Goal: Task Accomplishment & Management: Complete application form

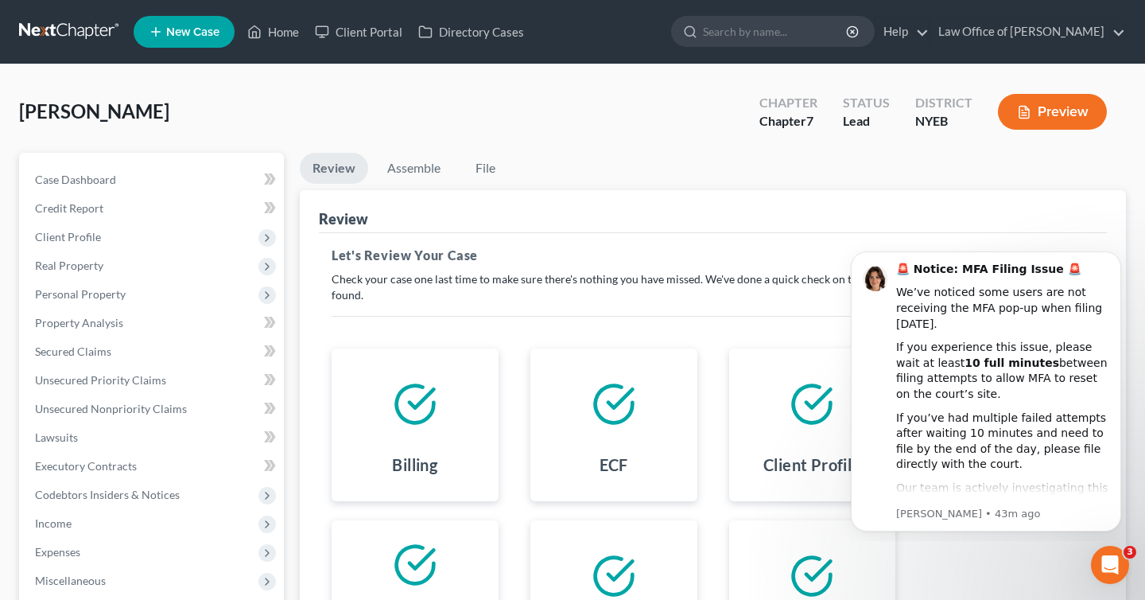
click at [77, 33] on link at bounding box center [70, 31] width 102 height 29
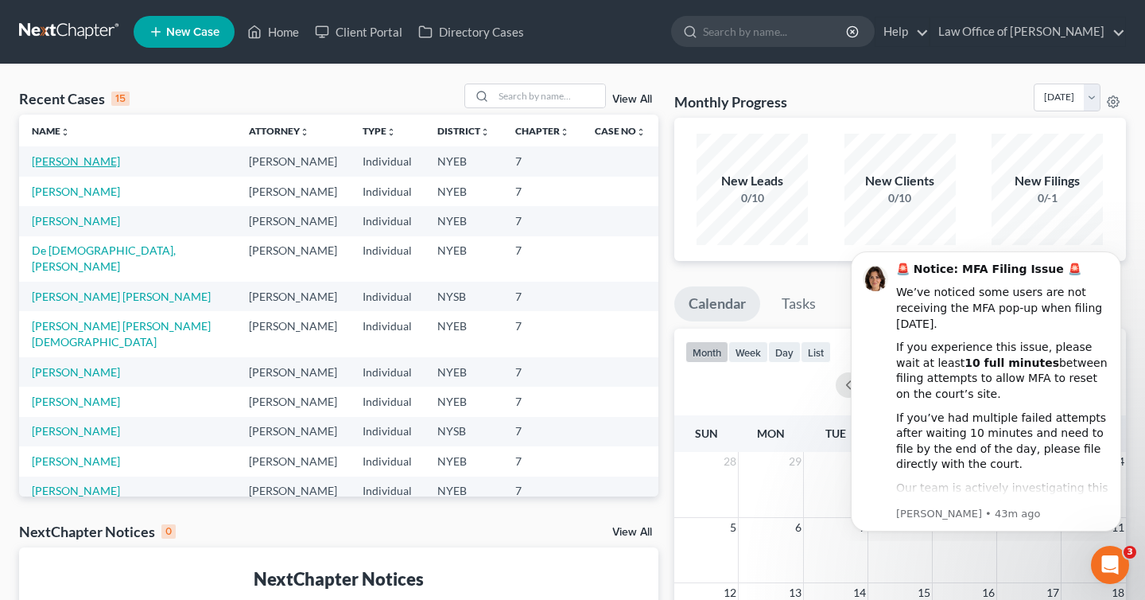
click at [74, 165] on link "[PERSON_NAME]" at bounding box center [76, 161] width 88 height 14
select select "4"
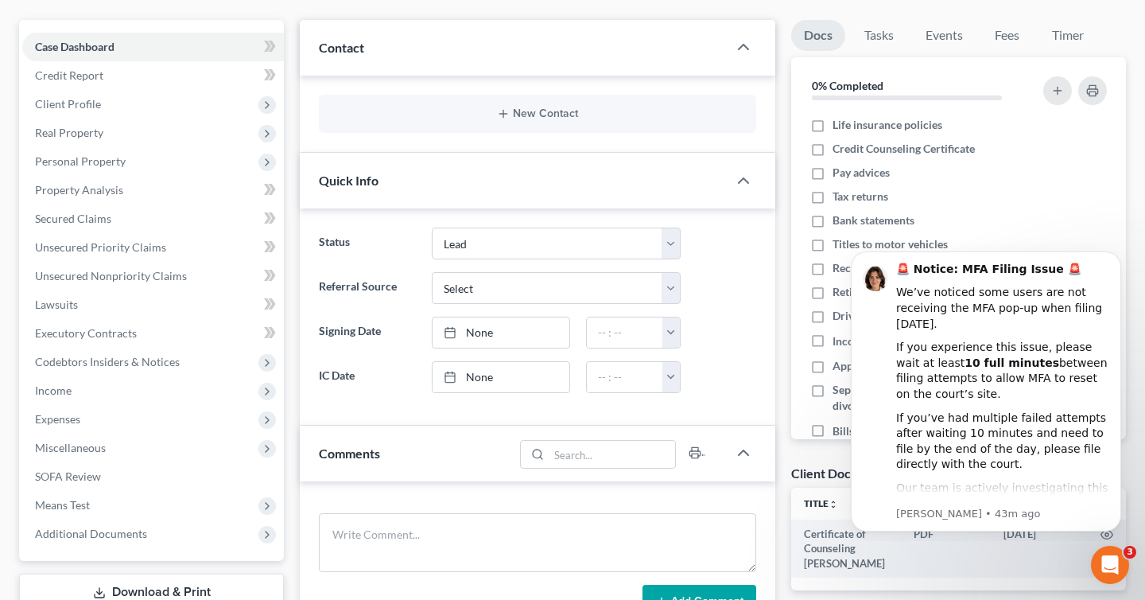
scroll to position [335, 0]
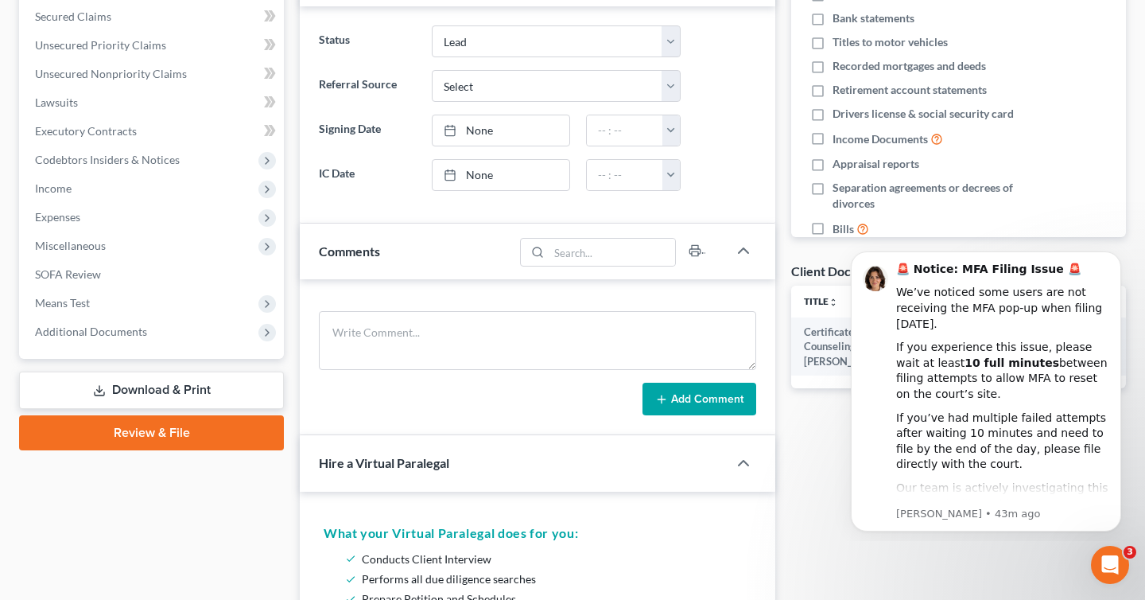
click at [210, 441] on link "Review & File" at bounding box center [151, 432] width 265 height 35
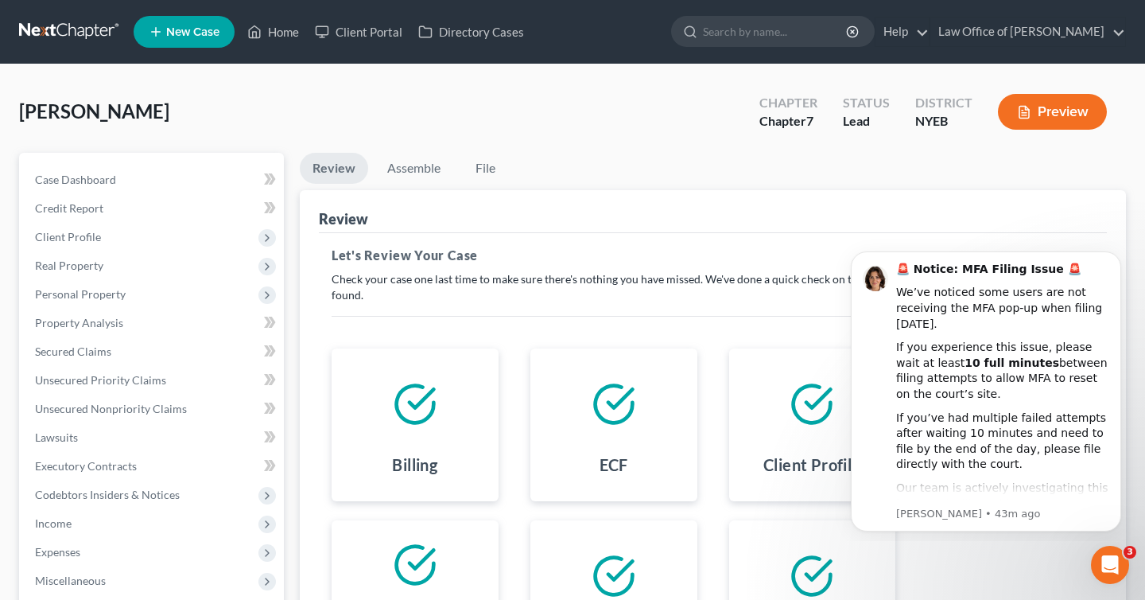
scroll to position [244, 0]
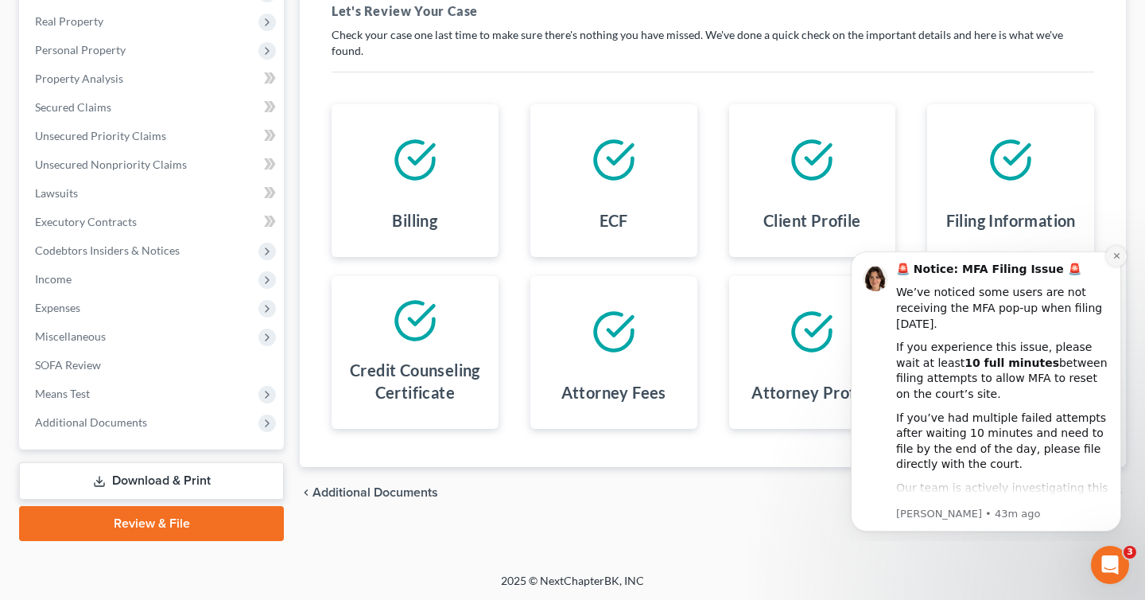
click at [1113, 255] on icon "Dismiss notification" at bounding box center [1117, 255] width 9 height 9
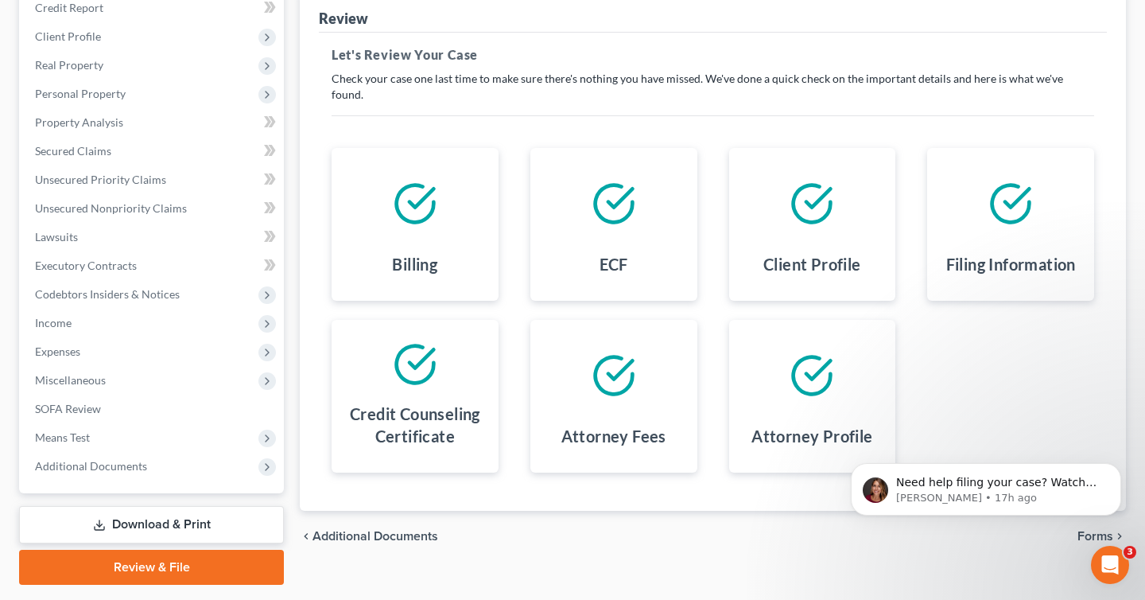
scroll to position [174, 0]
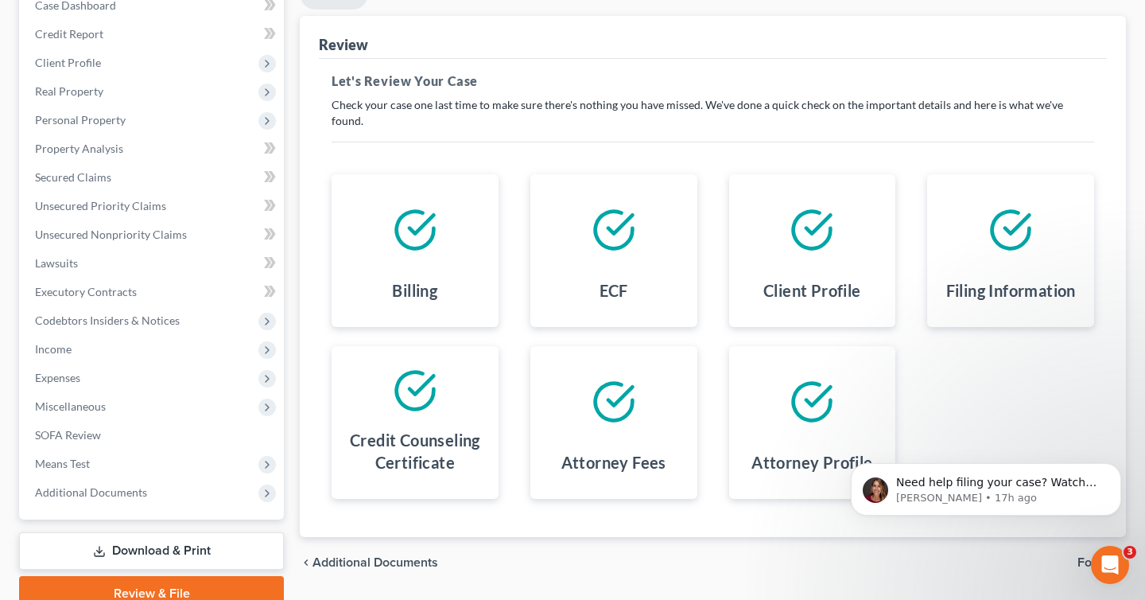
click at [1079, 556] on span "Forms" at bounding box center [1096, 562] width 36 height 13
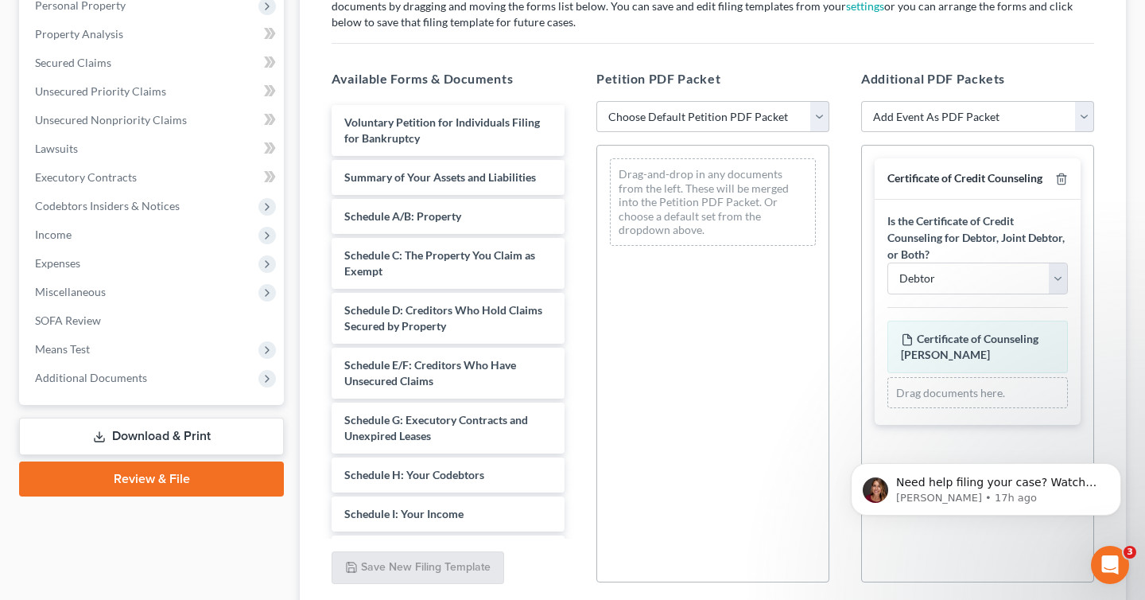
scroll to position [316, 0]
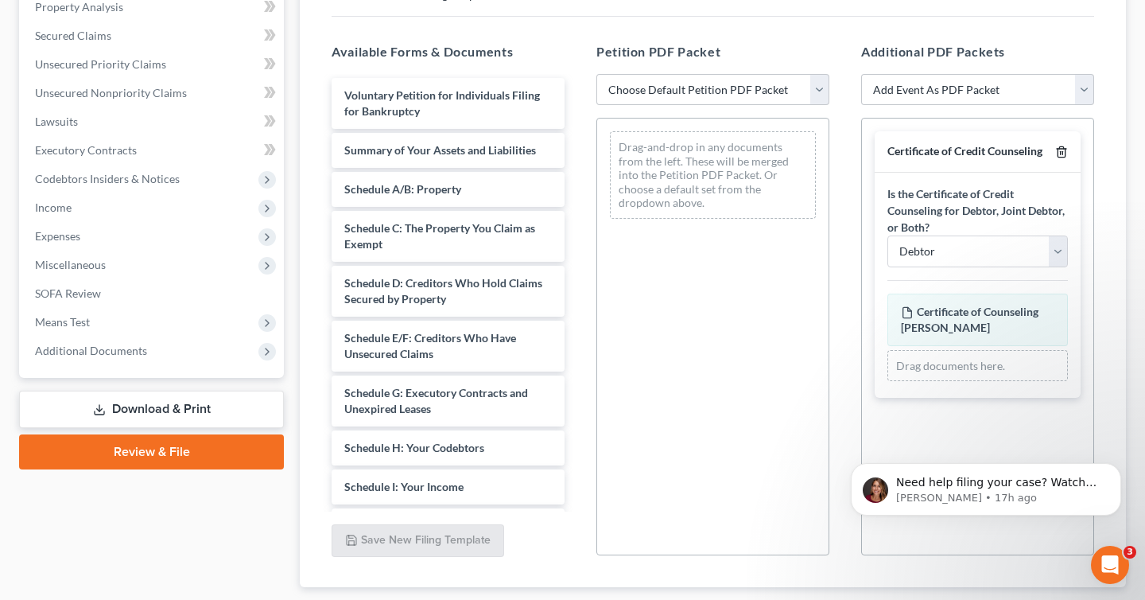
click at [1060, 154] on icon "button" at bounding box center [1061, 152] width 13 height 13
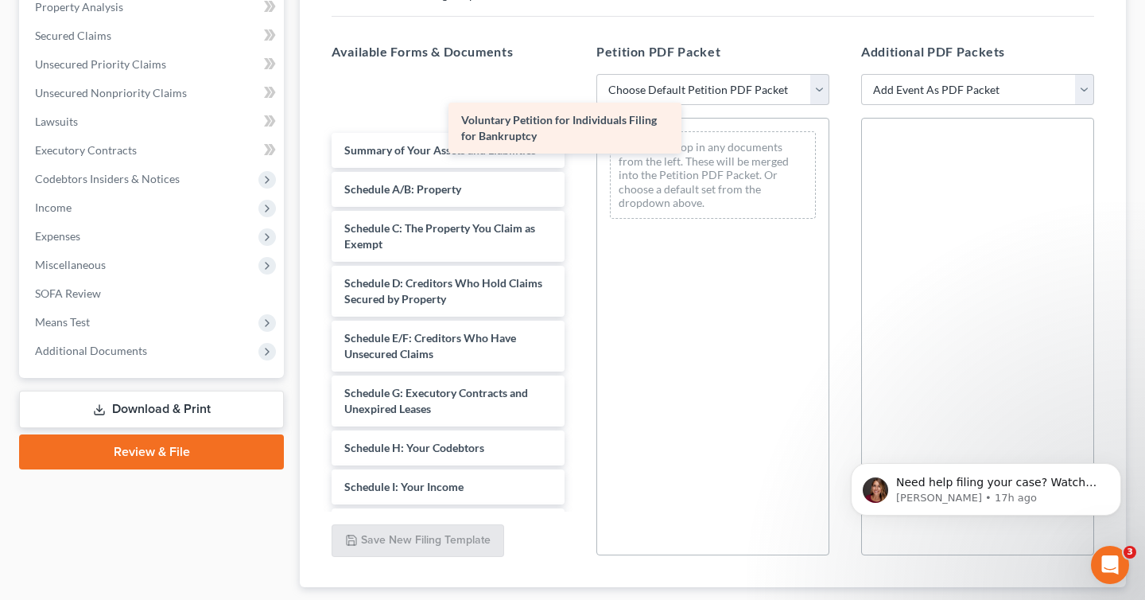
drag, startPoint x: 440, startPoint y: 99, endPoint x: 694, endPoint y: 154, distance: 259.7
click at [577, 154] on div "Voluntary Petition for Individuals Filing for Bankruptcy Voluntary Petition for…" at bounding box center [448, 541] width 258 height 927
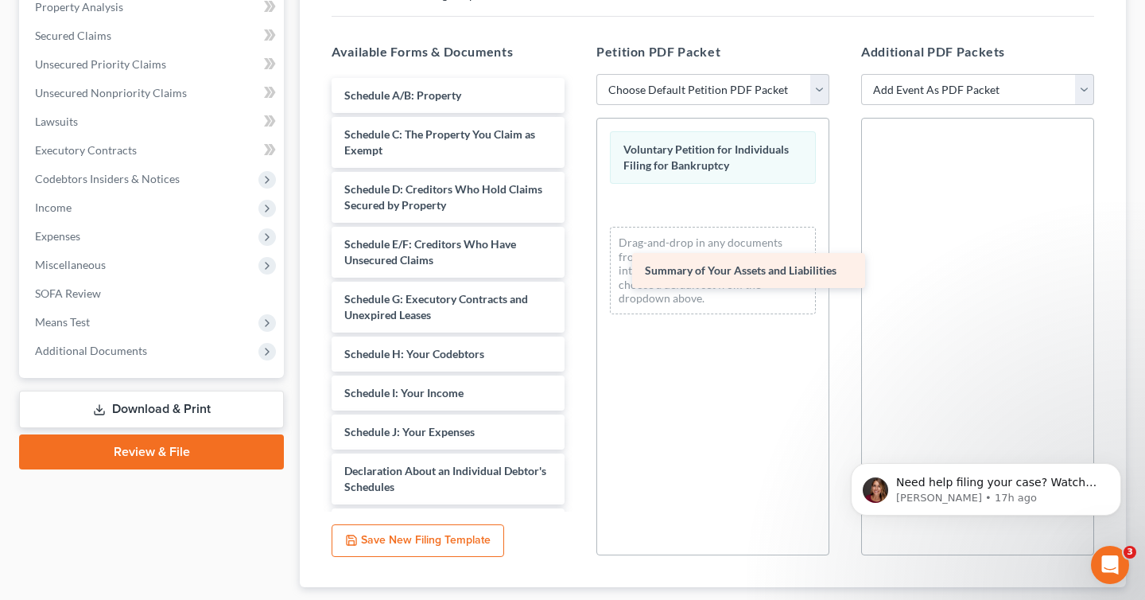
drag, startPoint x: 437, startPoint y: 97, endPoint x: 737, endPoint y: 274, distance: 348.7
click at [577, 274] on div "Summary of Your Assets and Liabilities Summary of Your Assets and Liabilities S…" at bounding box center [448, 495] width 258 height 834
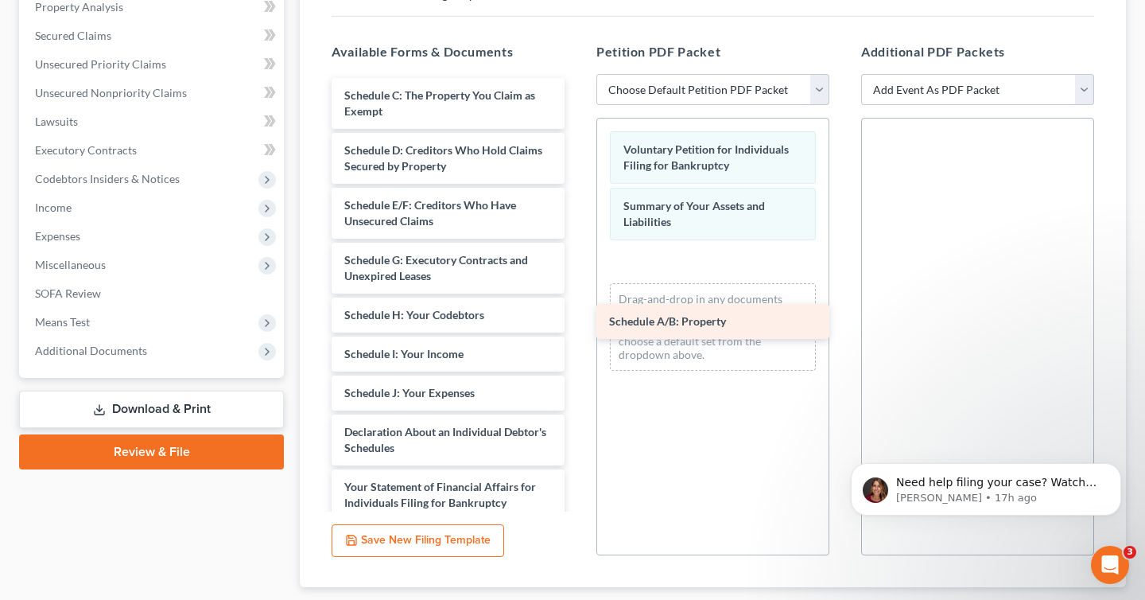
drag, startPoint x: 469, startPoint y: 91, endPoint x: 735, endPoint y: 313, distance: 346.1
click at [577, 313] on div "Schedule A/B: Property Schedule A/B: Property Schedule C: The Property You Clai…" at bounding box center [448, 475] width 258 height 795
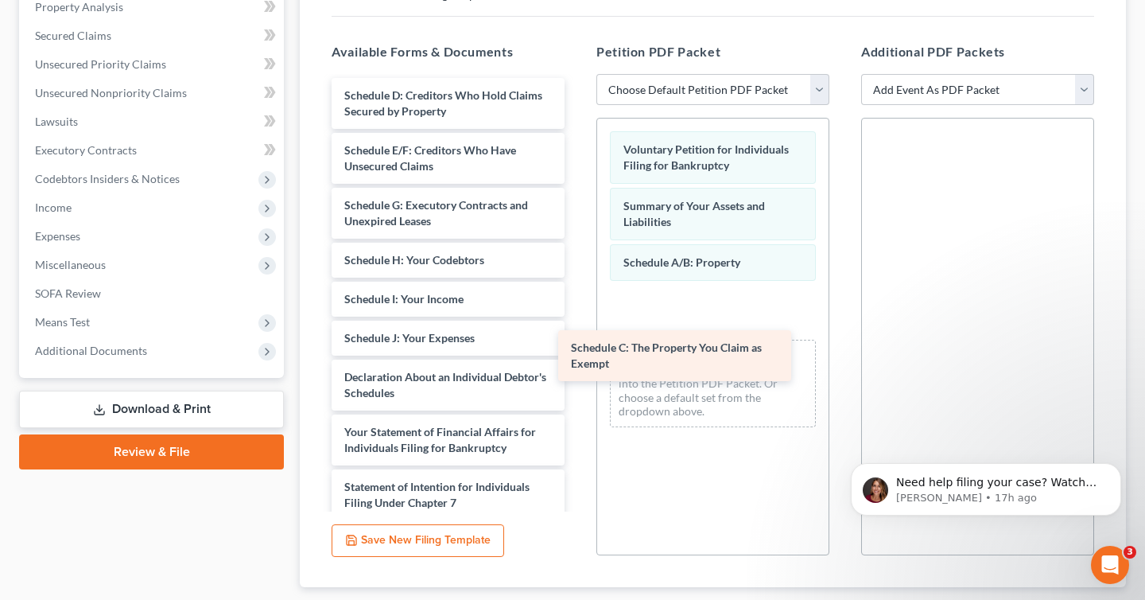
drag, startPoint x: 455, startPoint y: 106, endPoint x: 696, endPoint y: 364, distance: 353.4
click at [577, 364] on div "Schedule C: The Property You Claim as Exempt Schedule C: The Property You Claim…" at bounding box center [448, 448] width 258 height 740
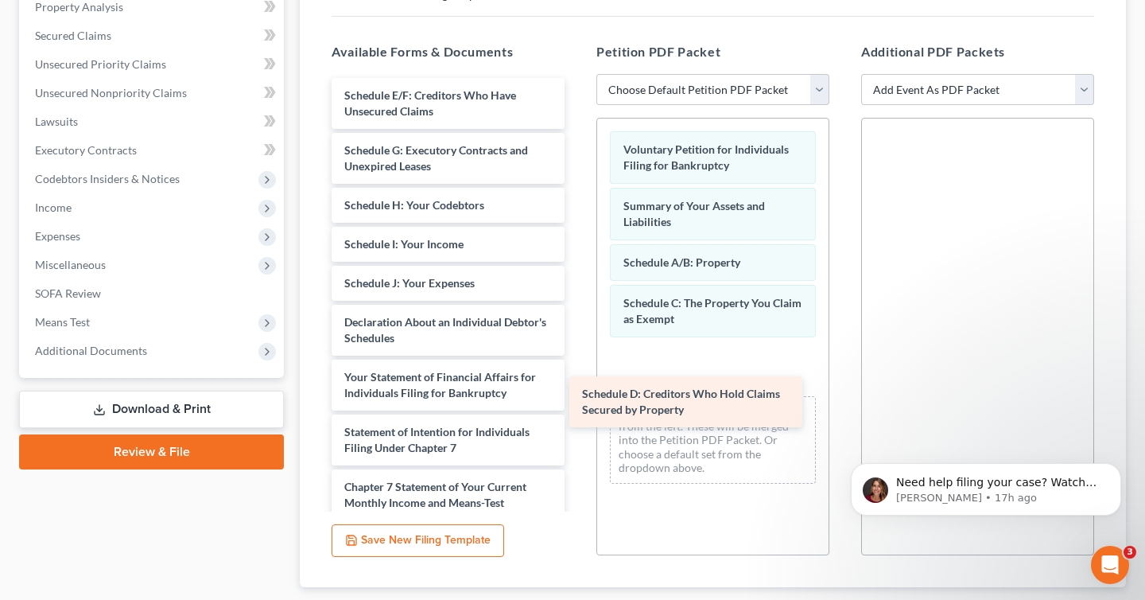
drag, startPoint x: 417, startPoint y: 95, endPoint x: 666, endPoint y: 409, distance: 401.3
click at [577, 409] on div "Schedule D: Creditors Who Hold Claims Secured by Property Schedule D: Creditors…" at bounding box center [448, 420] width 258 height 685
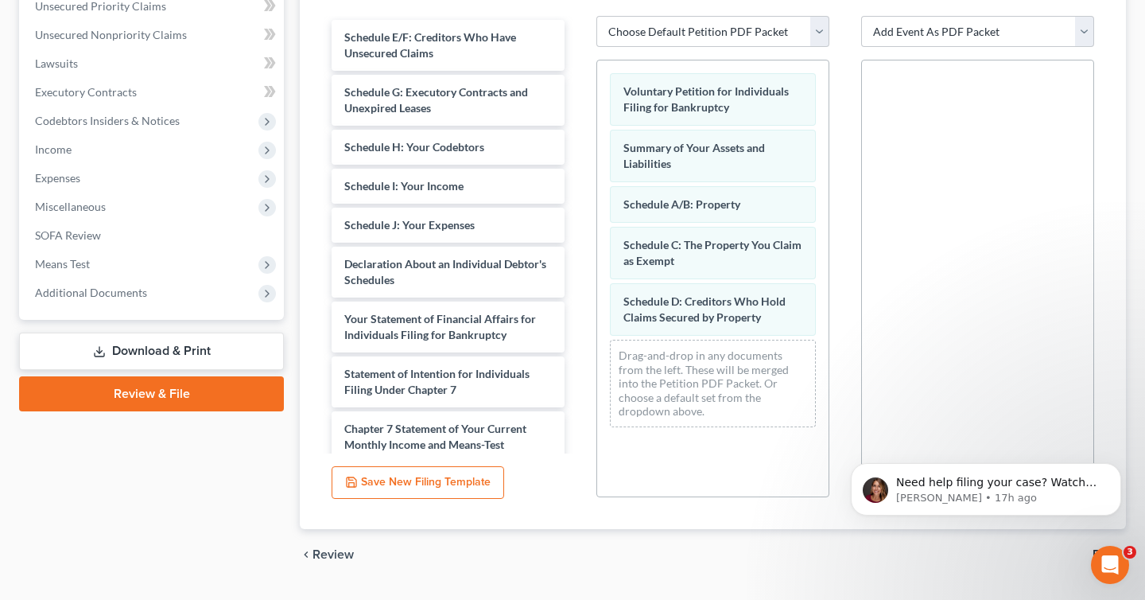
scroll to position [354, 0]
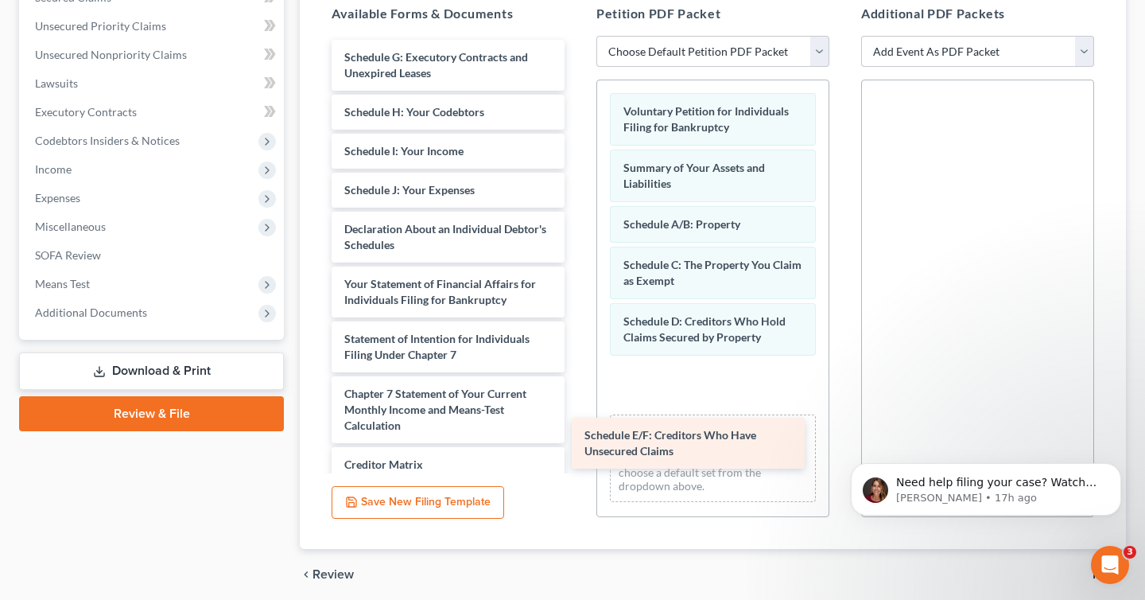
drag, startPoint x: 457, startPoint y: 66, endPoint x: 697, endPoint y: 445, distance: 449.0
click at [577, 445] on div "Schedule E/F: Creditors Who Have Unsecured Claims Schedule E/F: Creditors Who H…" at bounding box center [448, 355] width 258 height 630
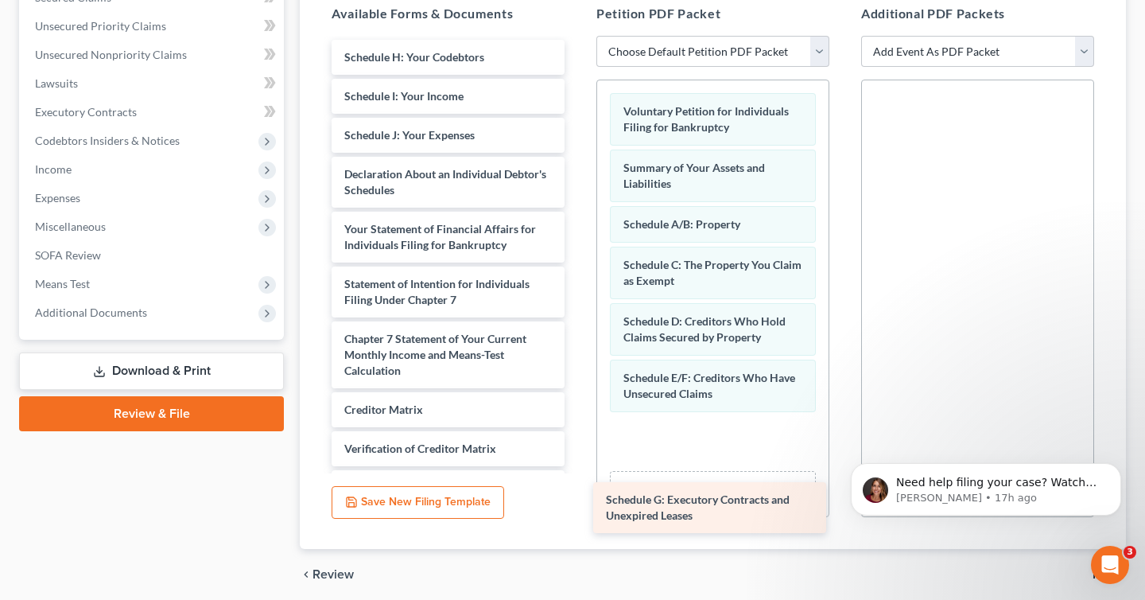
drag, startPoint x: 467, startPoint y: 85, endPoint x: 730, endPoint y: 457, distance: 455.9
click at [577, 457] on div "Schedule G: Executory Contracts and Unexpired Leases Schedule G: Executory Cont…" at bounding box center [448, 327] width 258 height 575
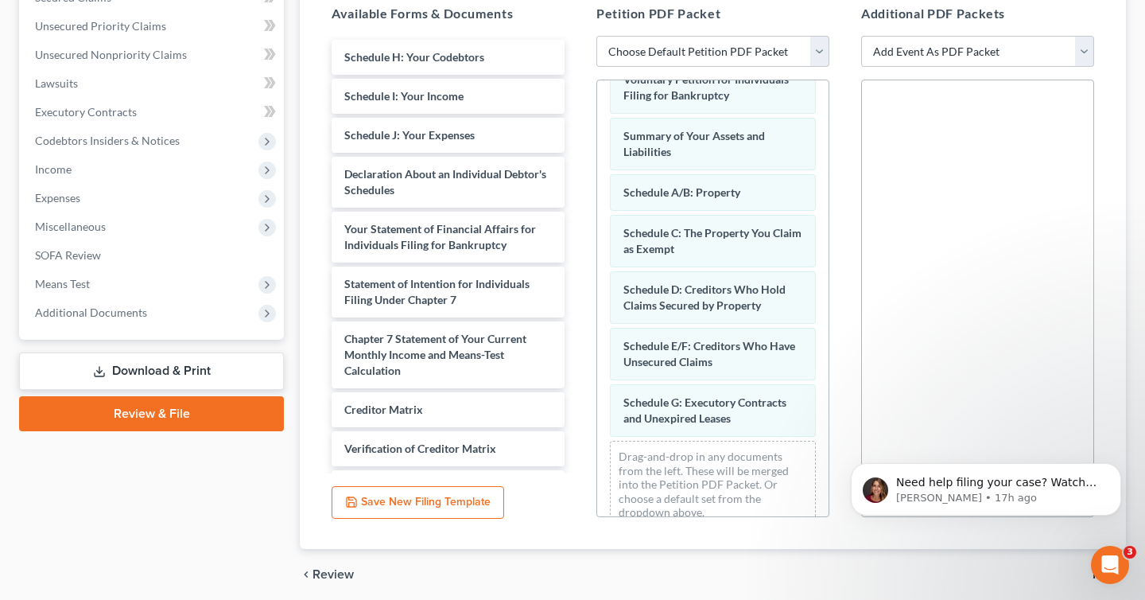
scroll to position [42, 0]
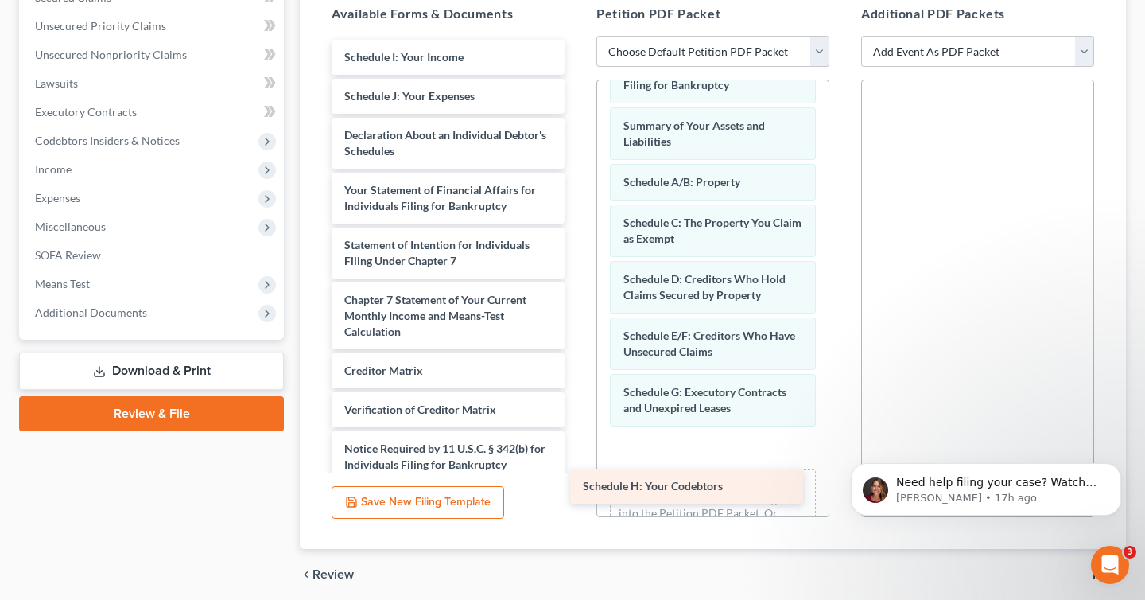
drag, startPoint x: 465, startPoint y: 53, endPoint x: 704, endPoint y: 484, distance: 492.7
click at [577, 484] on div "Schedule H: Your Codebtors Schedule H: Your Codebtors Schedule I: Your Income S…" at bounding box center [448, 308] width 258 height 536
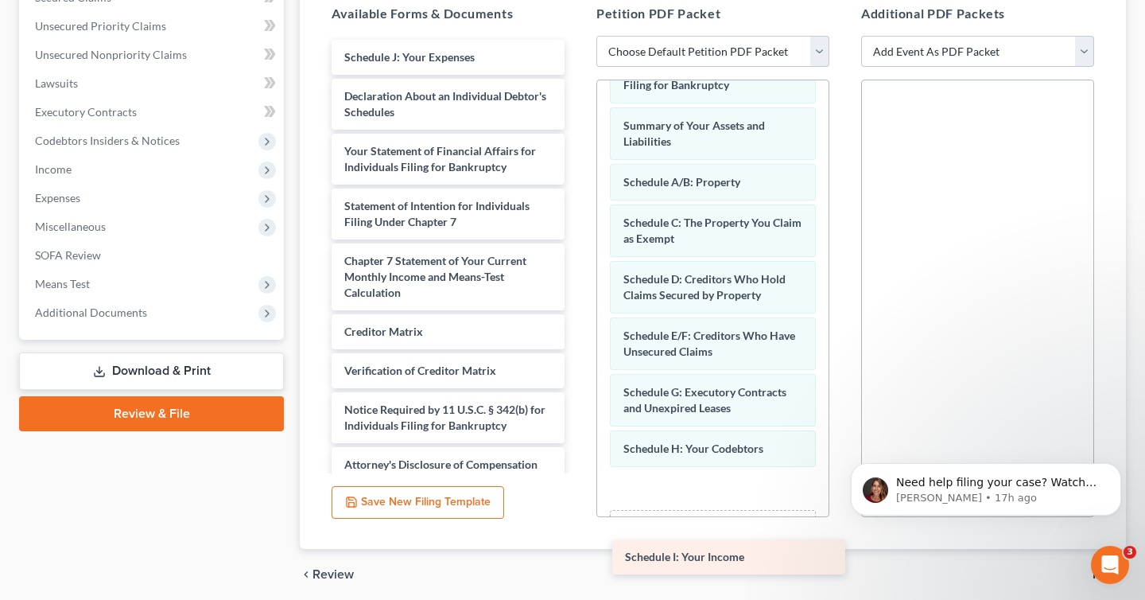
drag, startPoint x: 446, startPoint y: 56, endPoint x: 721, endPoint y: 546, distance: 561.5
click at [577, 537] on div "Schedule I: Your Income Schedule I: Your Income Schedule J: Your Expenses Decla…" at bounding box center [448, 288] width 258 height 497
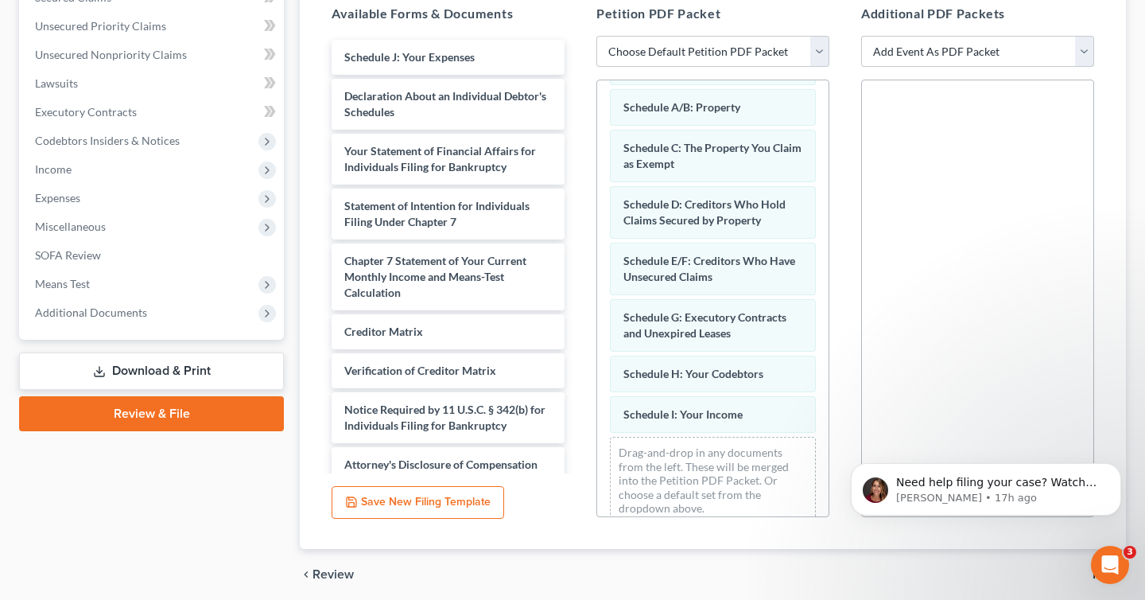
scroll to position [123, 0]
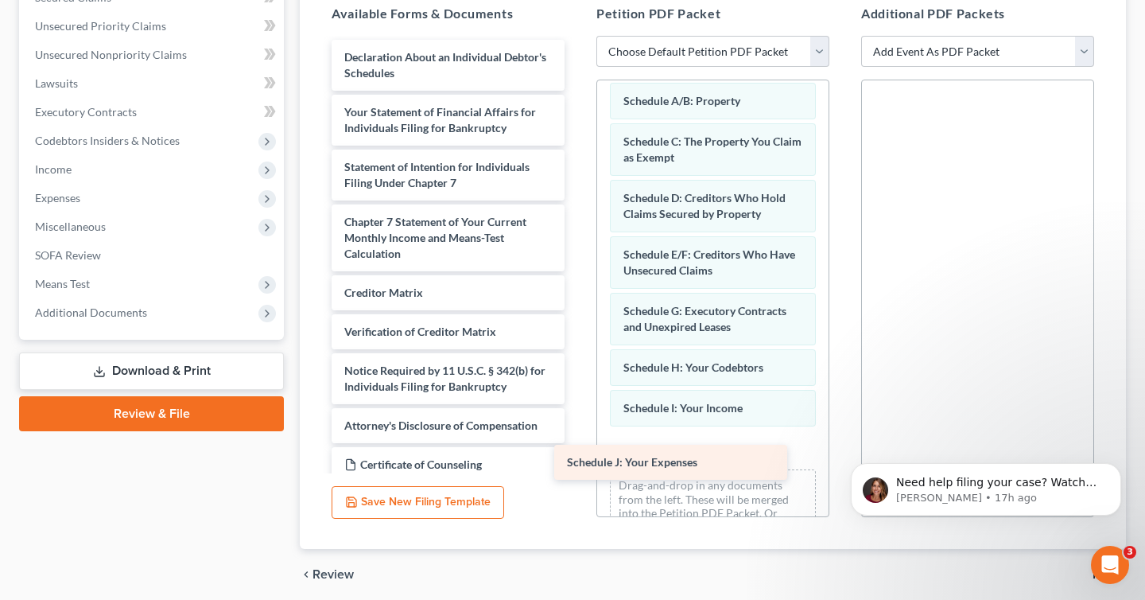
drag, startPoint x: 477, startPoint y: 52, endPoint x: 701, endPoint y: 460, distance: 464.5
click at [577, 460] on div "Schedule J: Your Expenses Schedule J: Your Expenses Declaration About an Indivi…" at bounding box center [448, 269] width 258 height 458
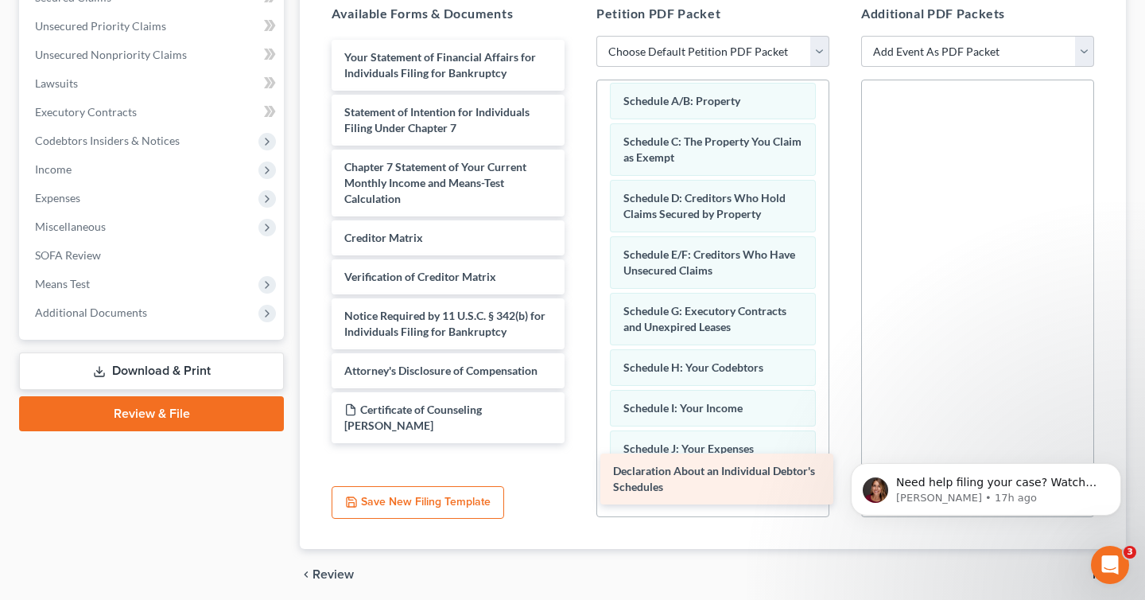
drag, startPoint x: 405, startPoint y: 67, endPoint x: 674, endPoint y: 482, distance: 494.6
click at [577, 443] on div "Declaration About an Individual Debtor's Schedules Declaration About an Individ…" at bounding box center [448, 241] width 258 height 403
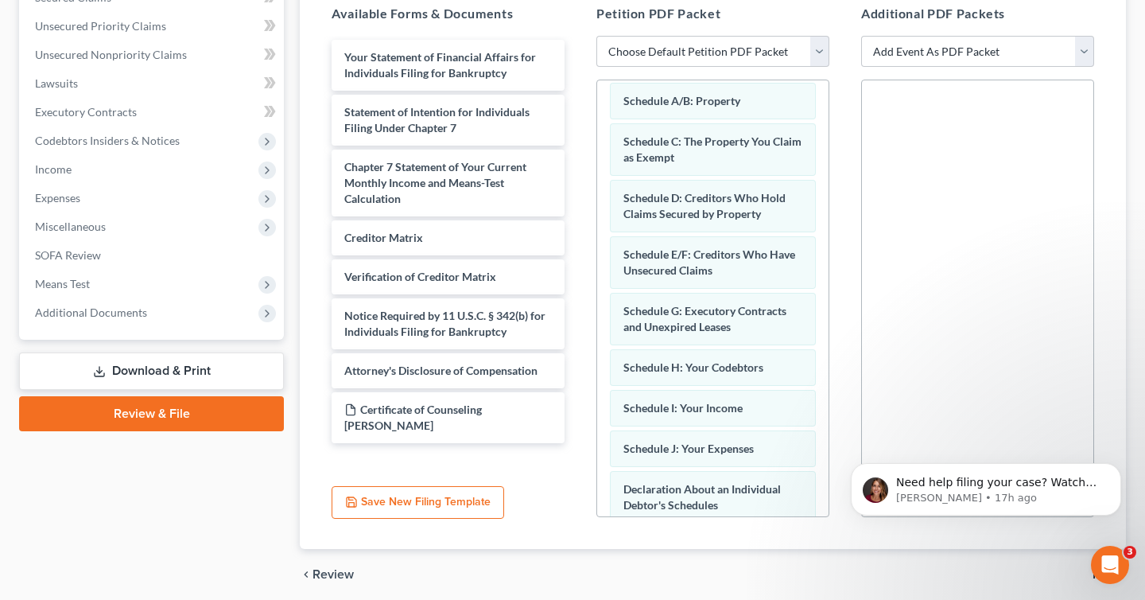
scroll to position [220, 0]
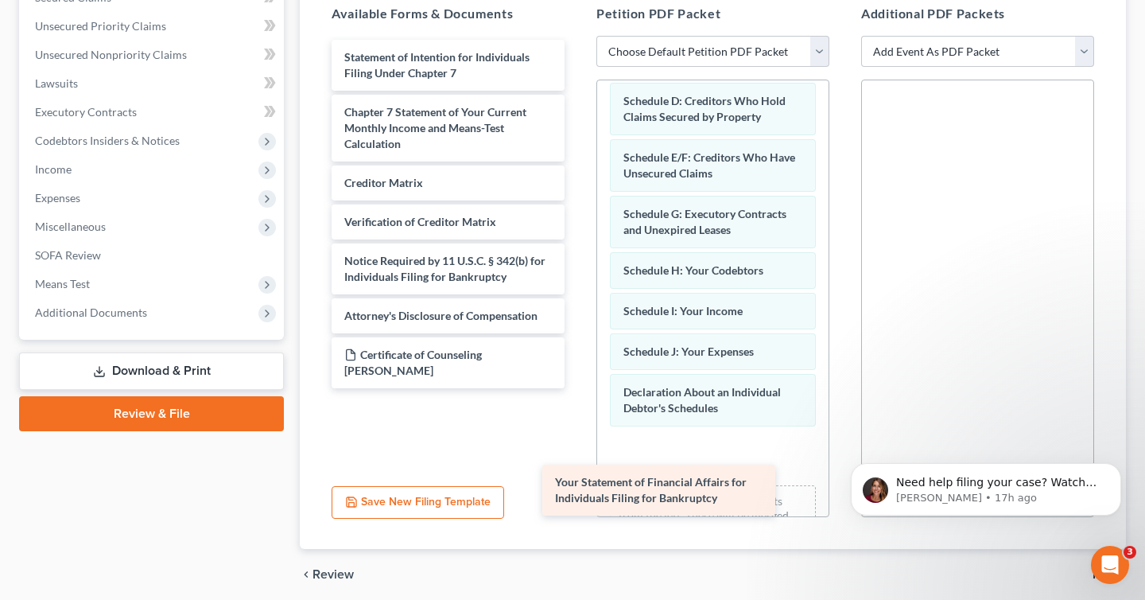
drag, startPoint x: 433, startPoint y: 58, endPoint x: 658, endPoint y: 486, distance: 483.5
click at [577, 388] on div "Your Statement of Financial Affairs for Individuals Filing for Bankruptcy Your …" at bounding box center [448, 214] width 258 height 348
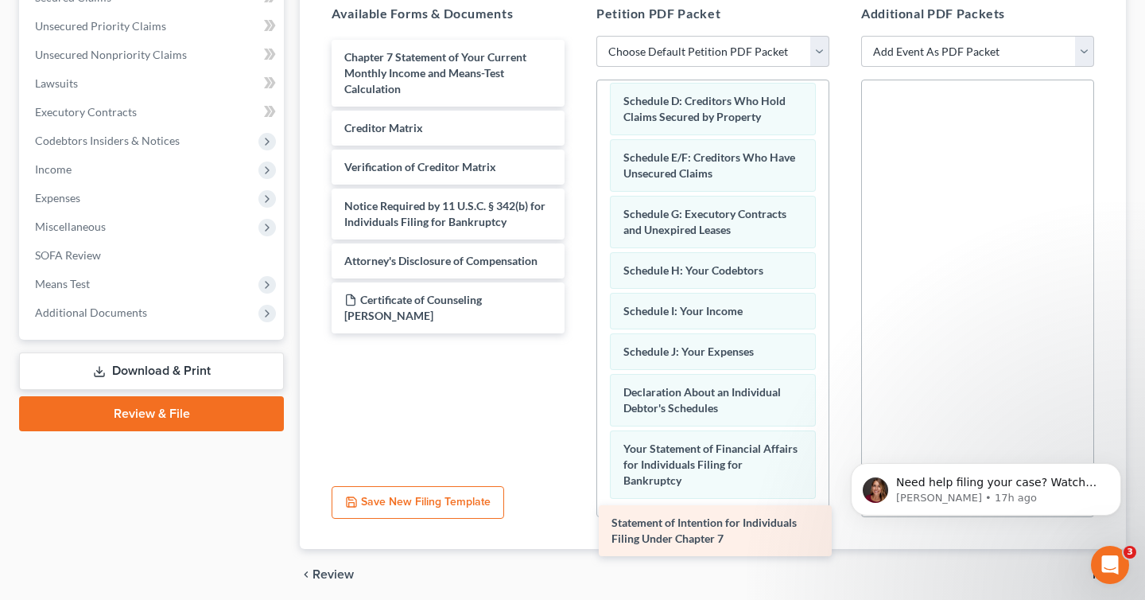
drag, startPoint x: 476, startPoint y: 57, endPoint x: 744, endPoint y: 505, distance: 521.9
click at [577, 333] on div "Statement of Intention for Individuals Filing Under Chapter 7 Statement of Inte…" at bounding box center [448, 186] width 258 height 293
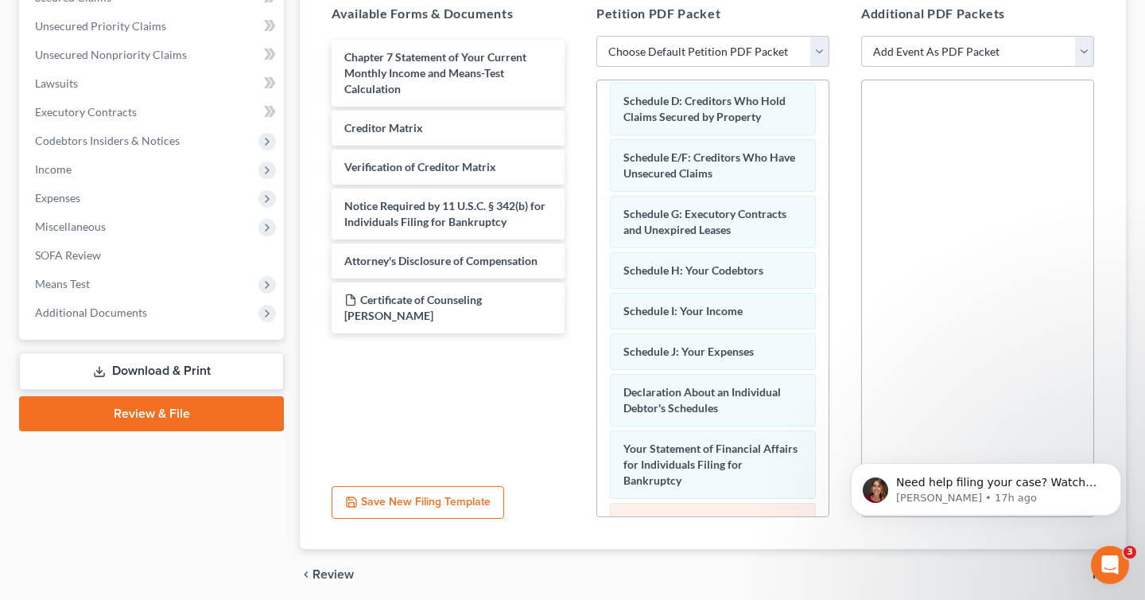
scroll to position [333, 0]
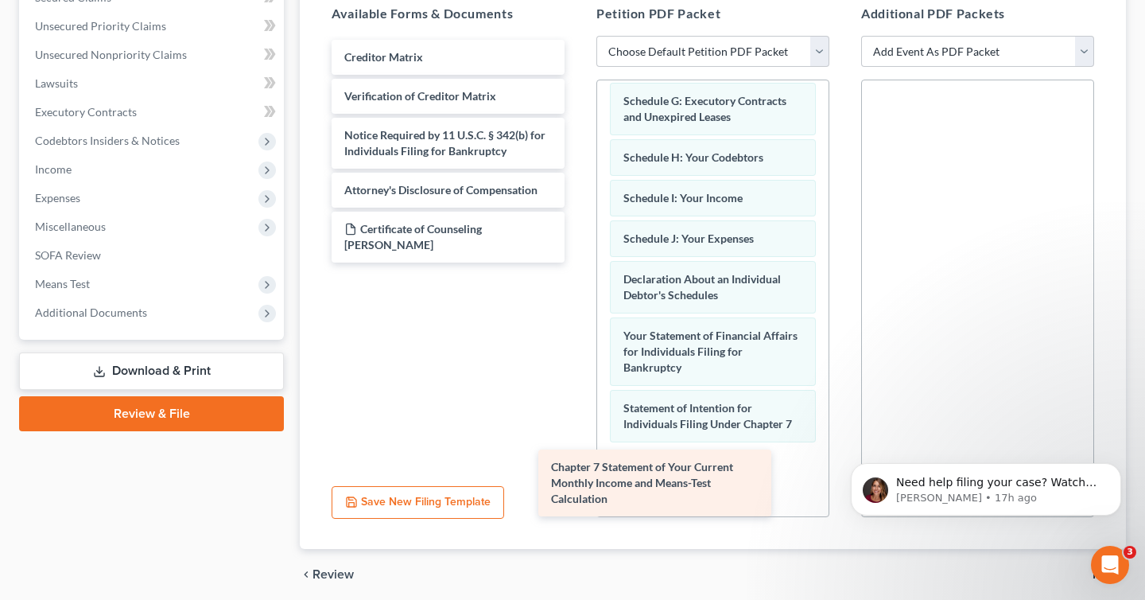
drag, startPoint x: 418, startPoint y: 69, endPoint x: 625, endPoint y: 480, distance: 460.6
click at [577, 262] on div "Chapter 7 Statement of Your Current Monthly Income and Means-Test Calculation C…" at bounding box center [448, 151] width 258 height 223
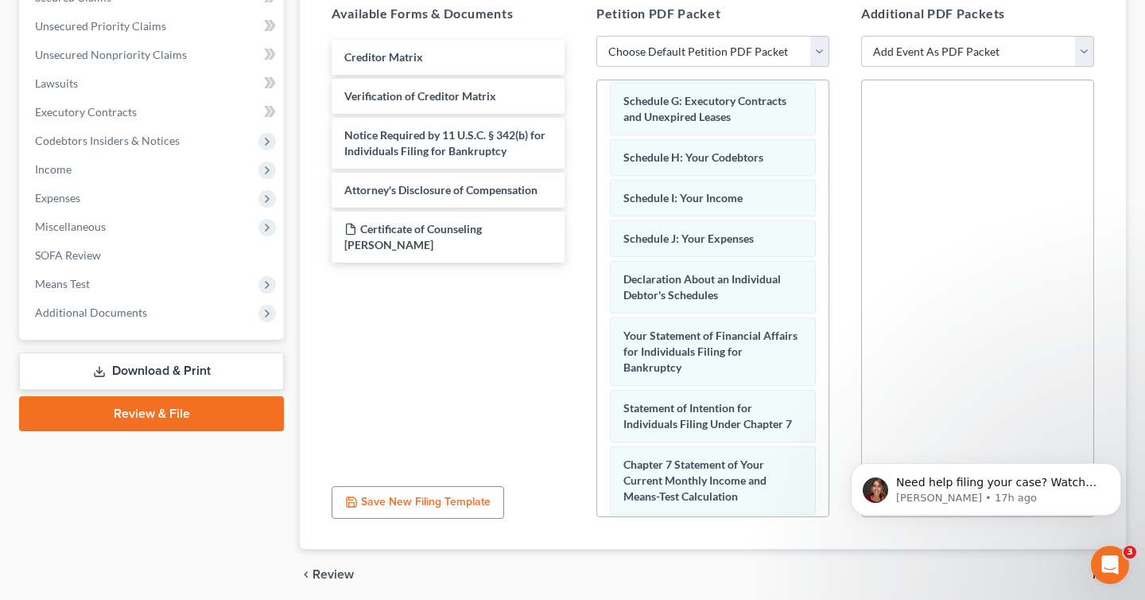
scroll to position [406, 0]
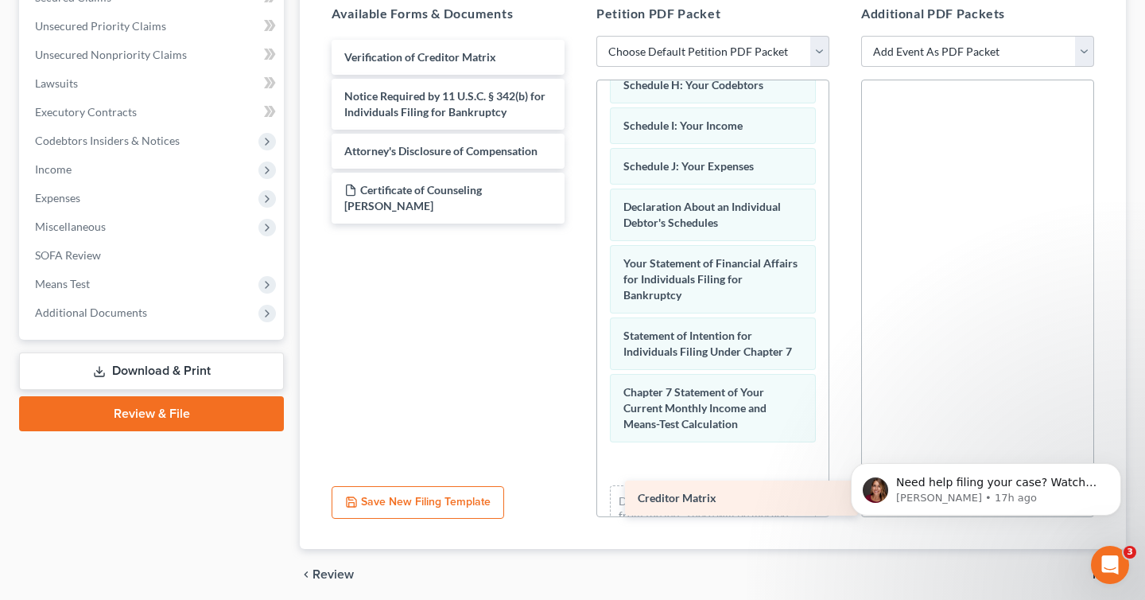
drag, startPoint x: 409, startPoint y: 57, endPoint x: 701, endPoint y: 498, distance: 528.5
click at [577, 223] on div "Creditor Matrix Creditor Matrix Verification of Creditor Matrix Notice Required…" at bounding box center [448, 132] width 258 height 184
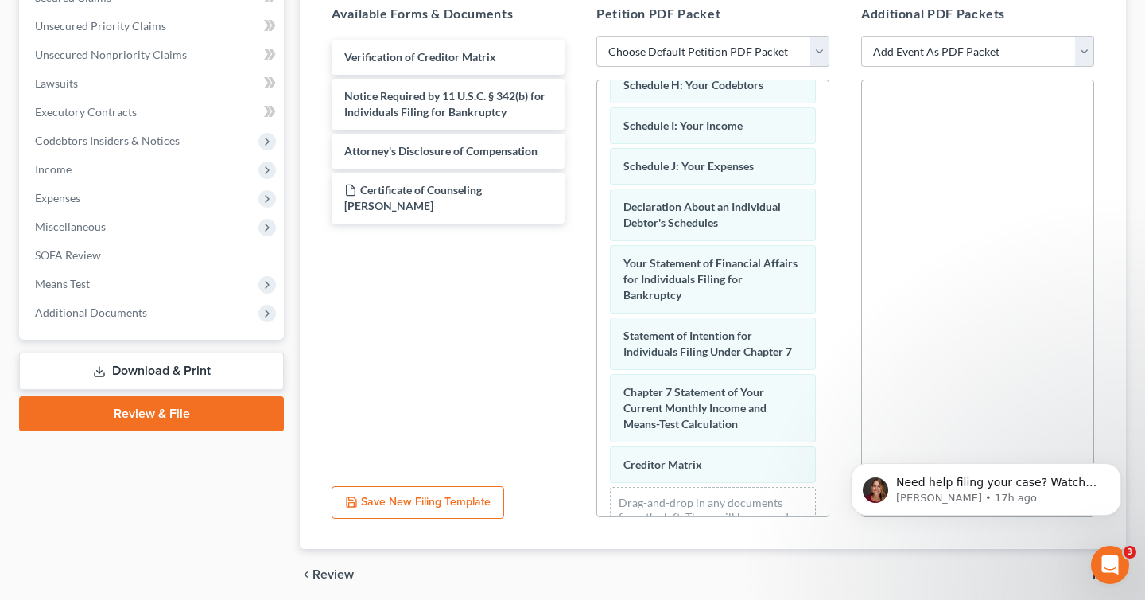
scroll to position [446, 0]
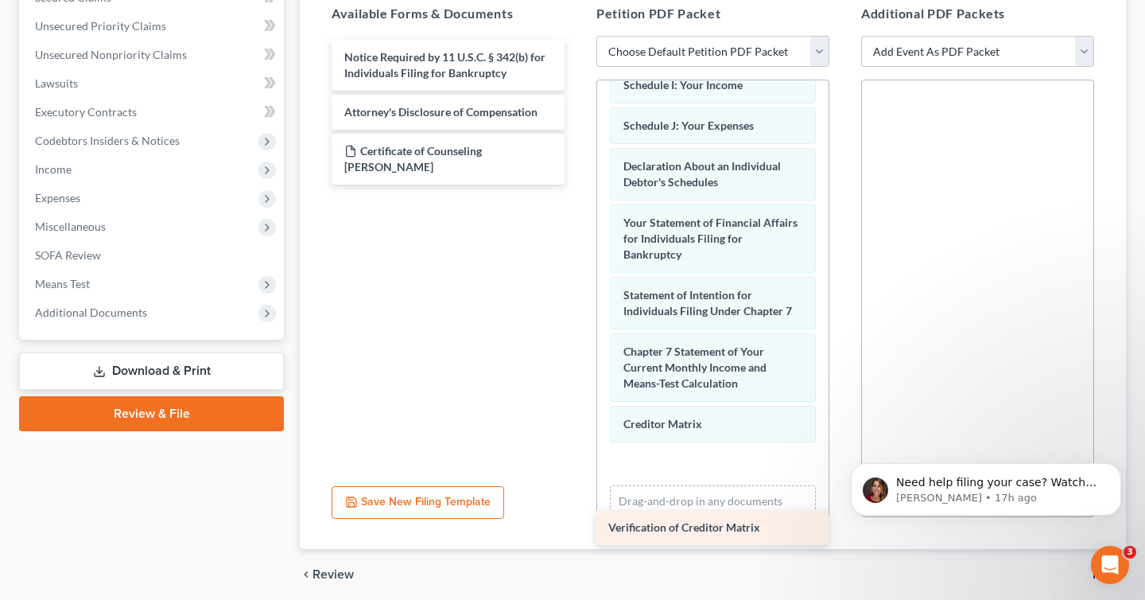
drag, startPoint x: 433, startPoint y: 41, endPoint x: 698, endPoint y: 512, distance: 540.5
click at [577, 185] on div "Verification of Creditor Matrix Verification of Creditor Matrix Notice Required…" at bounding box center [448, 112] width 258 height 145
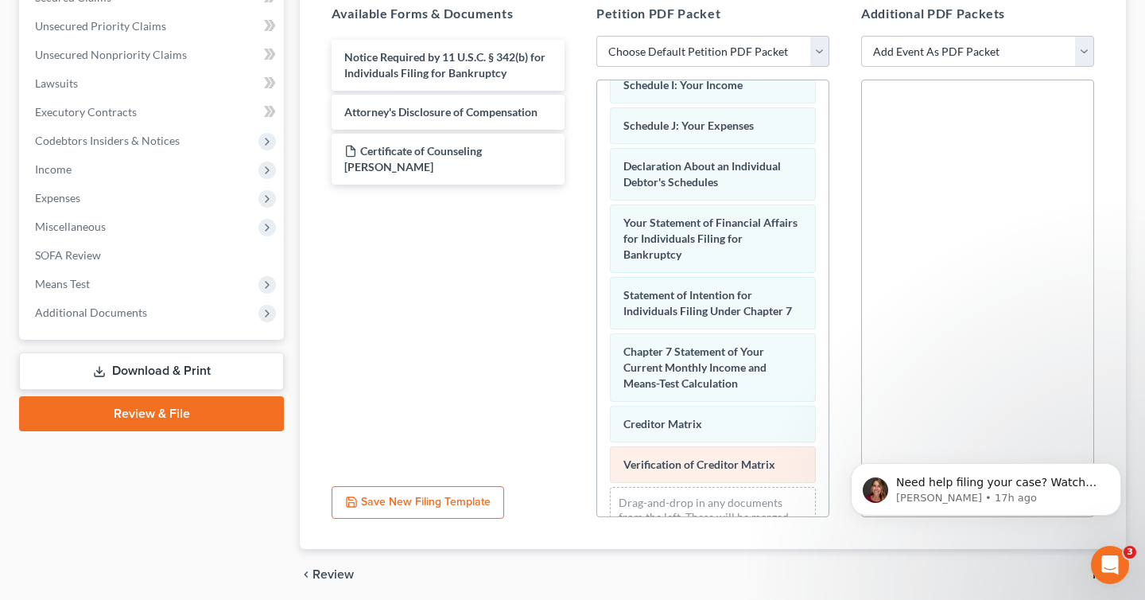
scroll to position [487, 0]
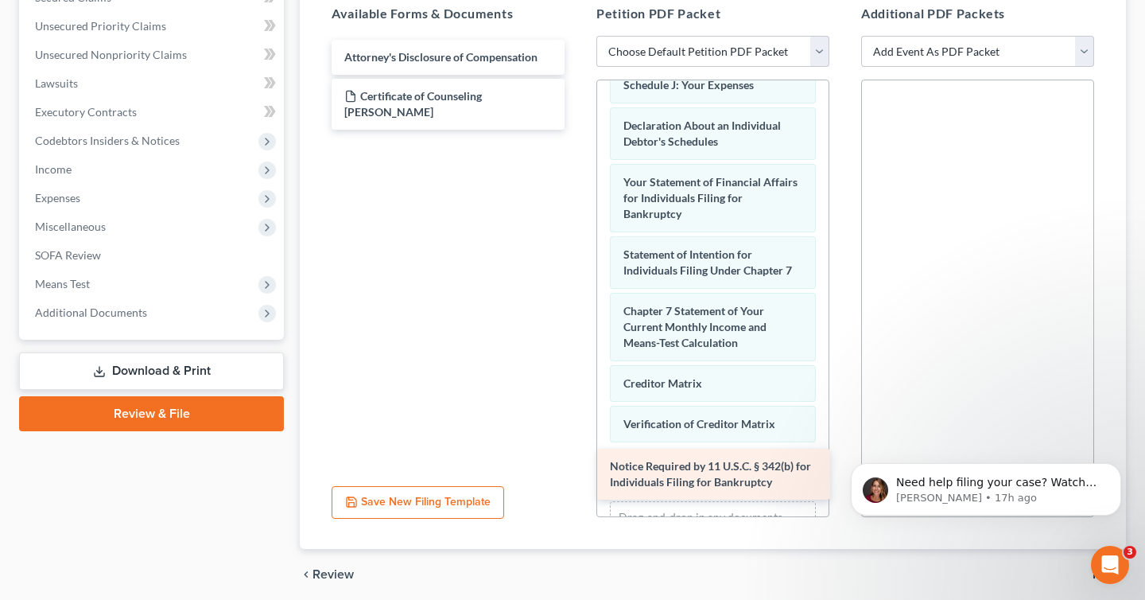
drag, startPoint x: 426, startPoint y: 80, endPoint x: 691, endPoint y: 491, distance: 488.9
click at [577, 130] on div "Notice Required by 11 U.S.C. § 342(b) for Individuals Filing for Bankruptcy Not…" at bounding box center [448, 85] width 258 height 90
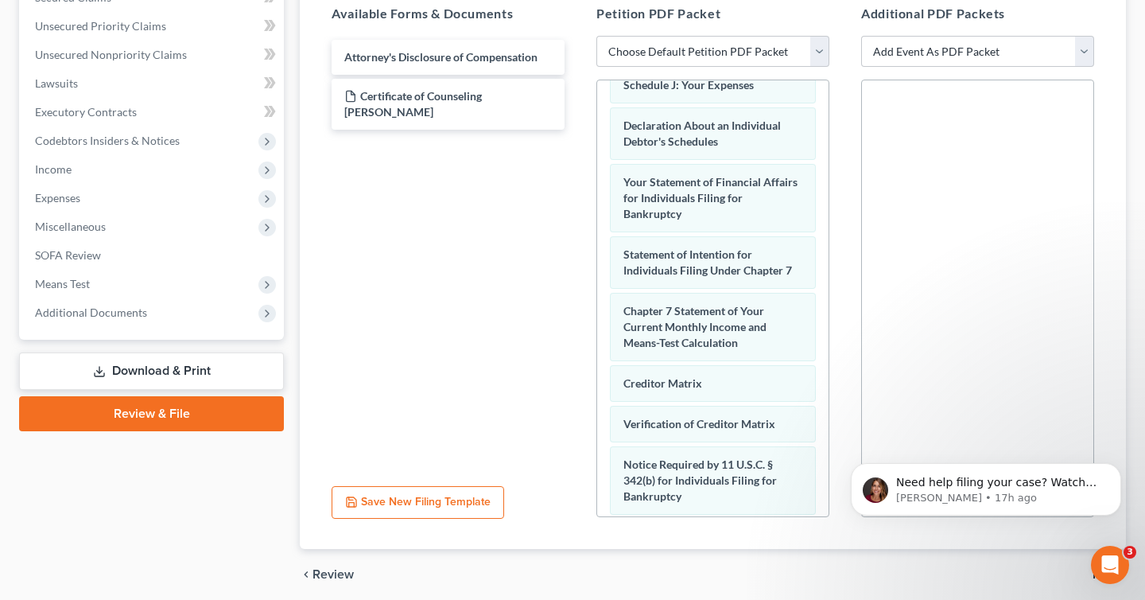
scroll to position [559, 0]
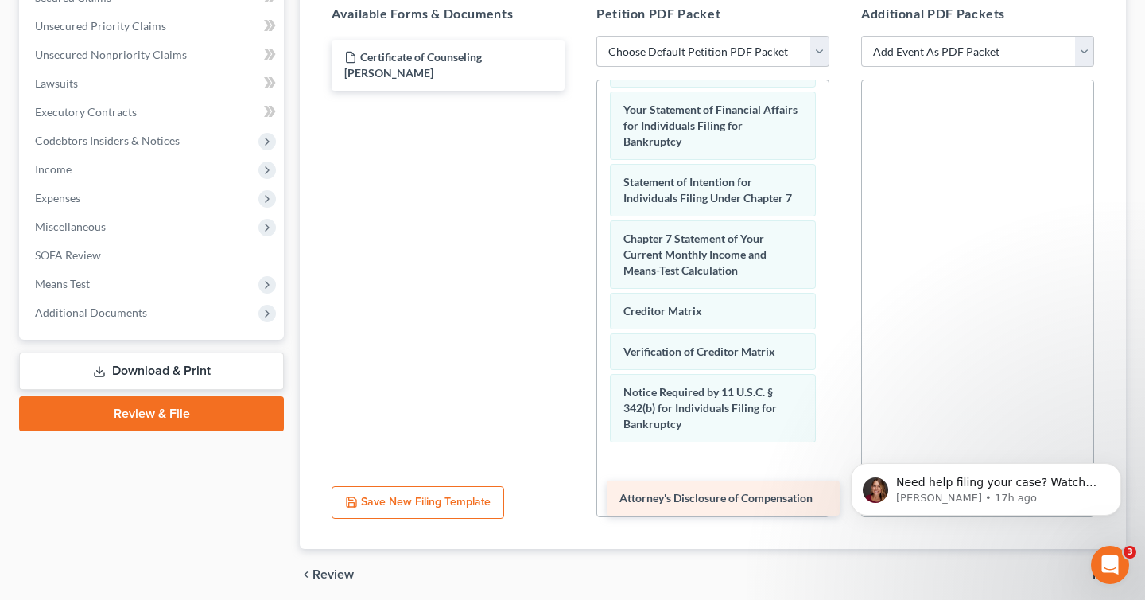
drag, startPoint x: 413, startPoint y: 57, endPoint x: 685, endPoint y: 484, distance: 505.7
click at [577, 91] on div "Attorney's Disclosure of Compensation Attorney's Disclosure of Compensation Cer…" at bounding box center [448, 65] width 258 height 51
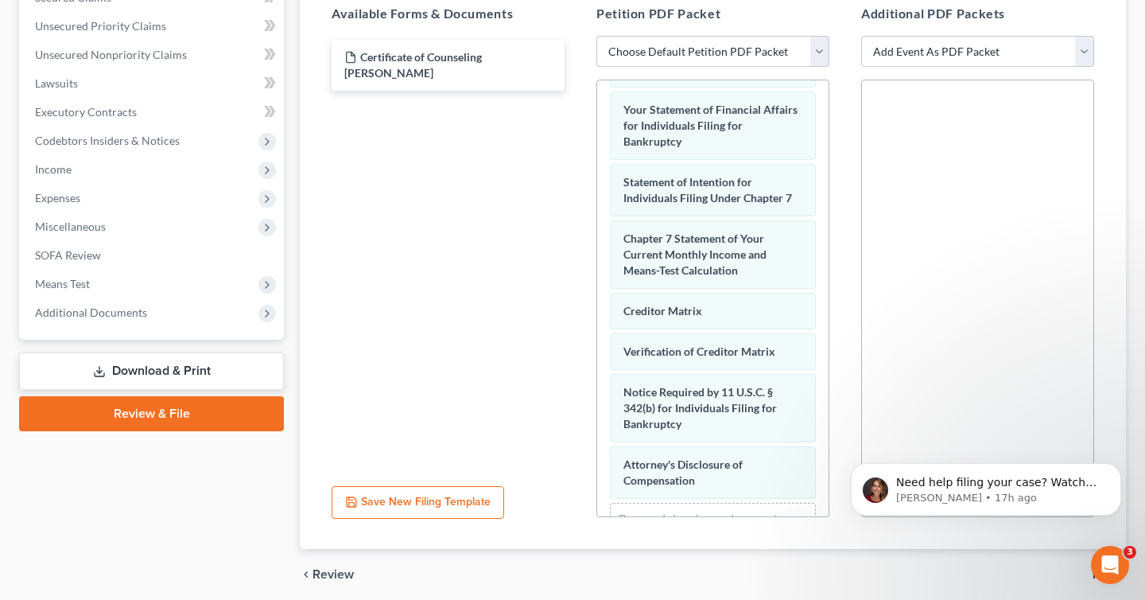
scroll to position [616, 0]
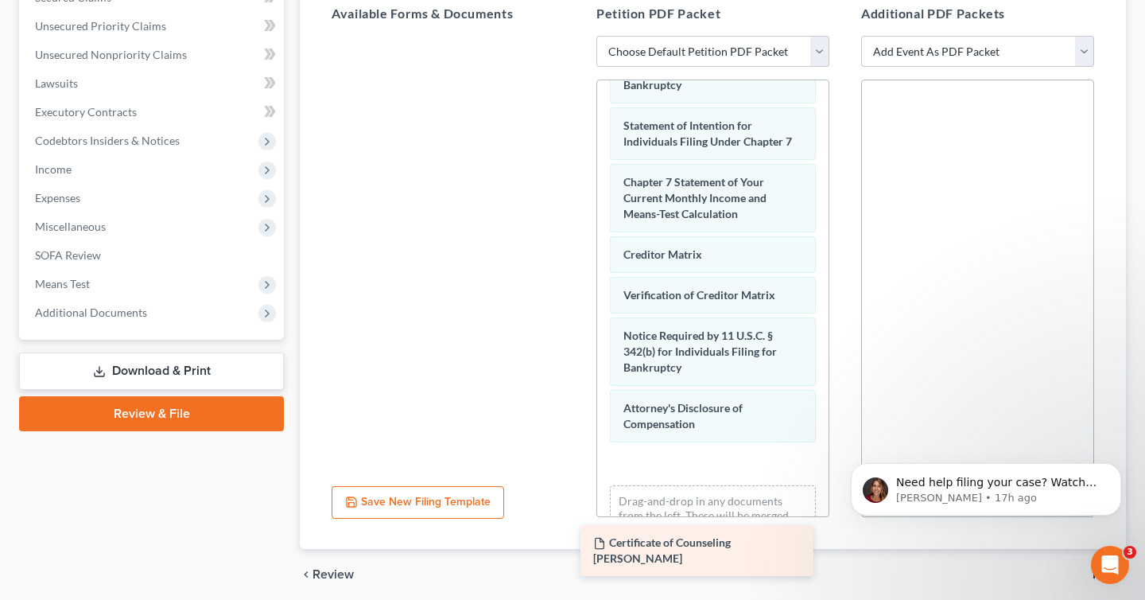
drag, startPoint x: 457, startPoint y: 52, endPoint x: 699, endPoint y: 501, distance: 510.7
click at [577, 36] on div "Certificate of Counseling Cindy Lalloo Certificate of Counseling Cindy Lalloo" at bounding box center [448, 36] width 258 height 0
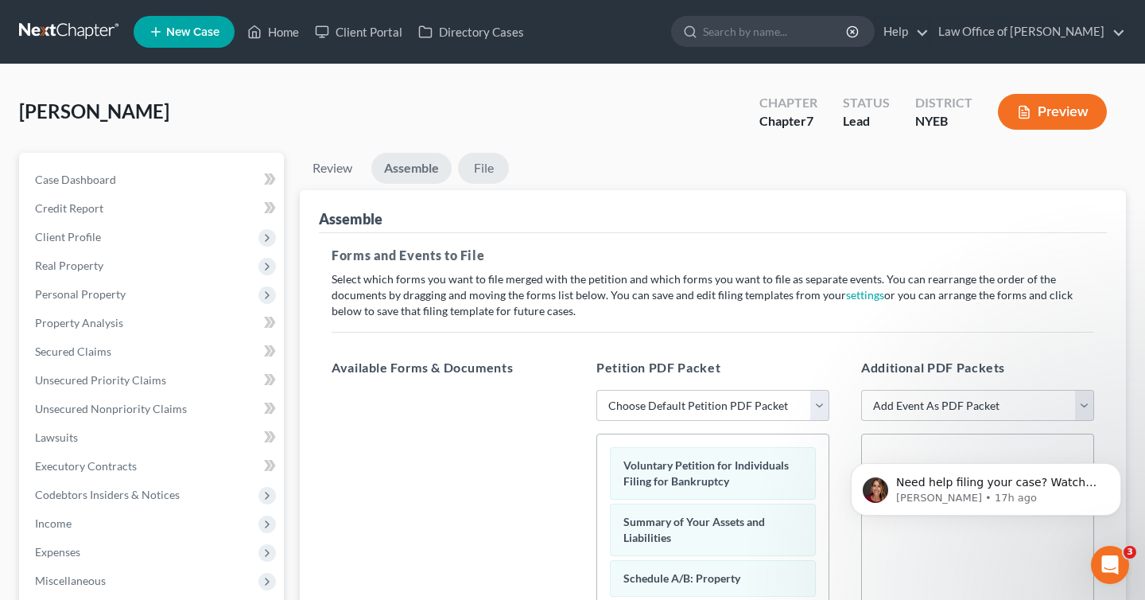
scroll to position [414, 0]
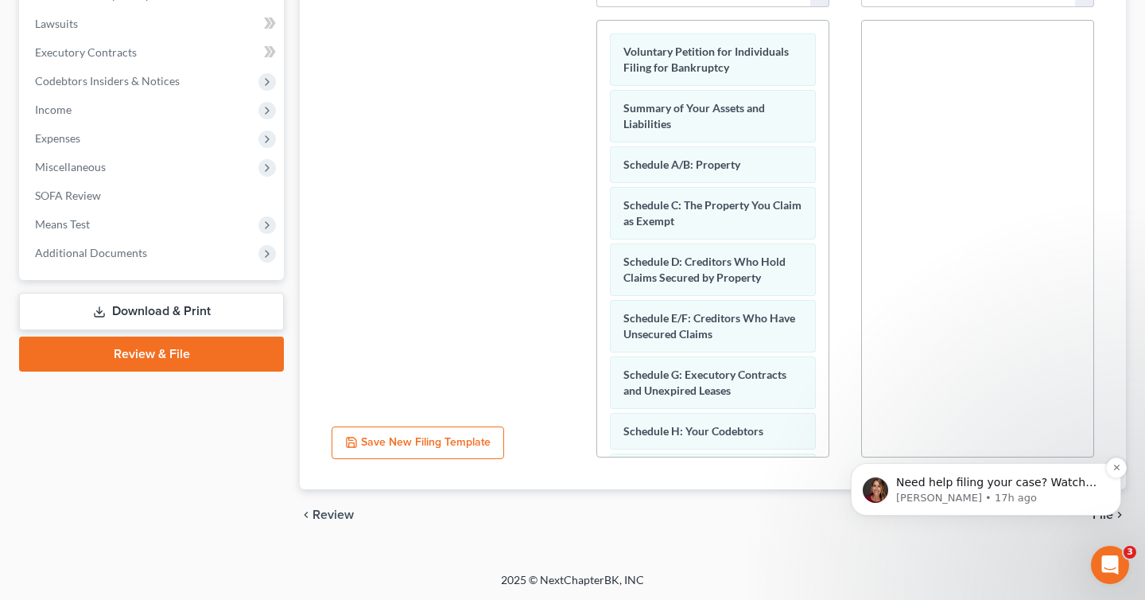
click at [973, 503] on p "Katie • 17h ago" at bounding box center [998, 498] width 205 height 14
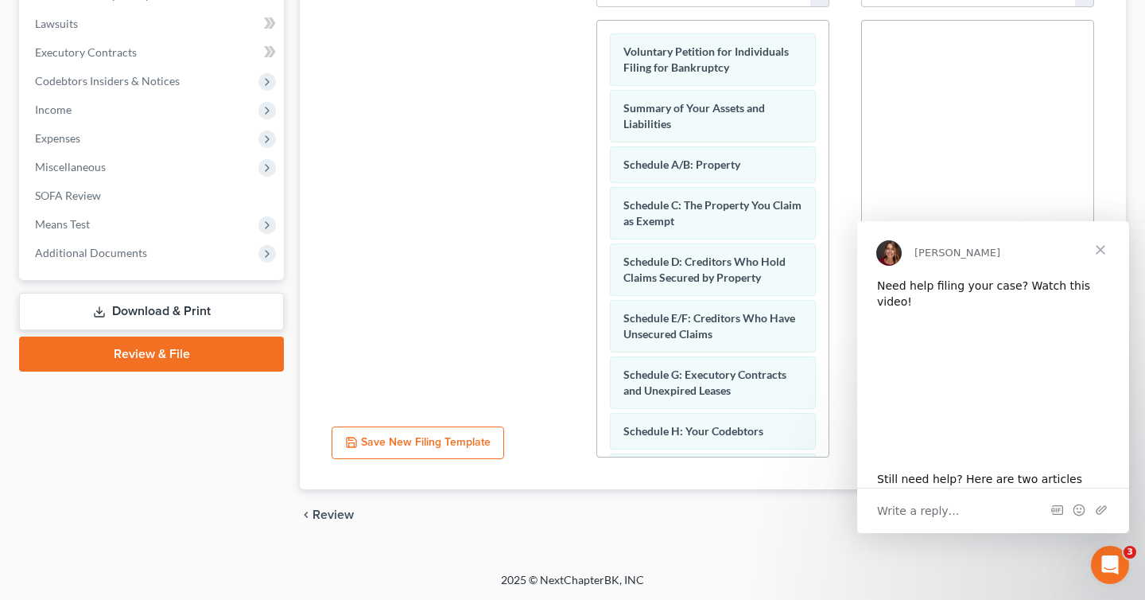
scroll to position [0, 0]
click at [1100, 246] on span "Close" at bounding box center [1100, 249] width 57 height 57
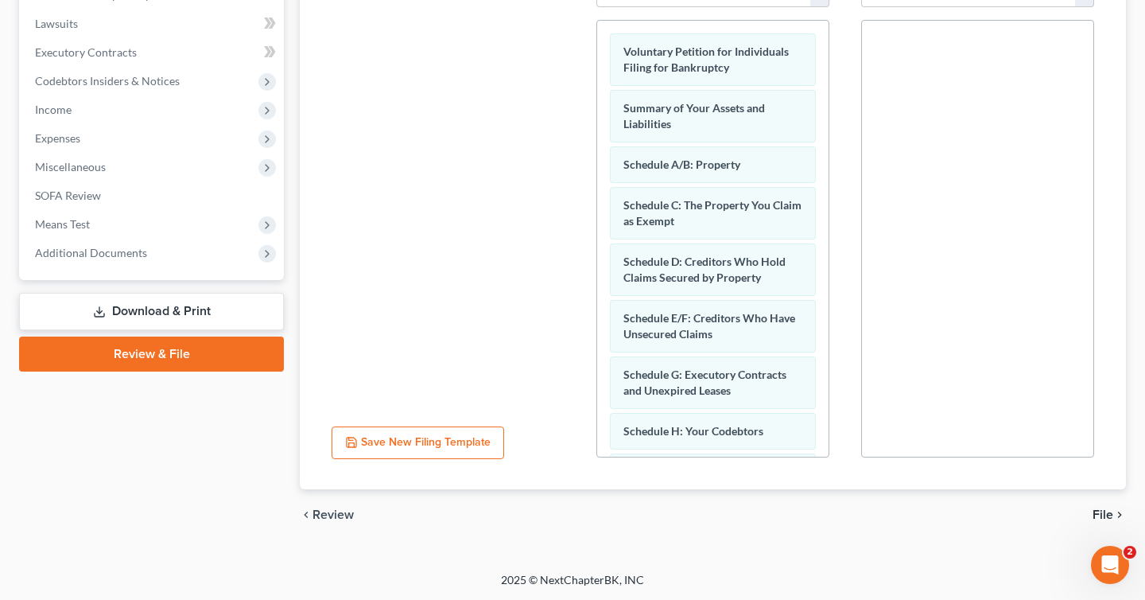
click at [1109, 505] on div "chevron_left Review File chevron_right" at bounding box center [713, 514] width 826 height 51
click at [1101, 518] on span "File" at bounding box center [1103, 514] width 21 height 13
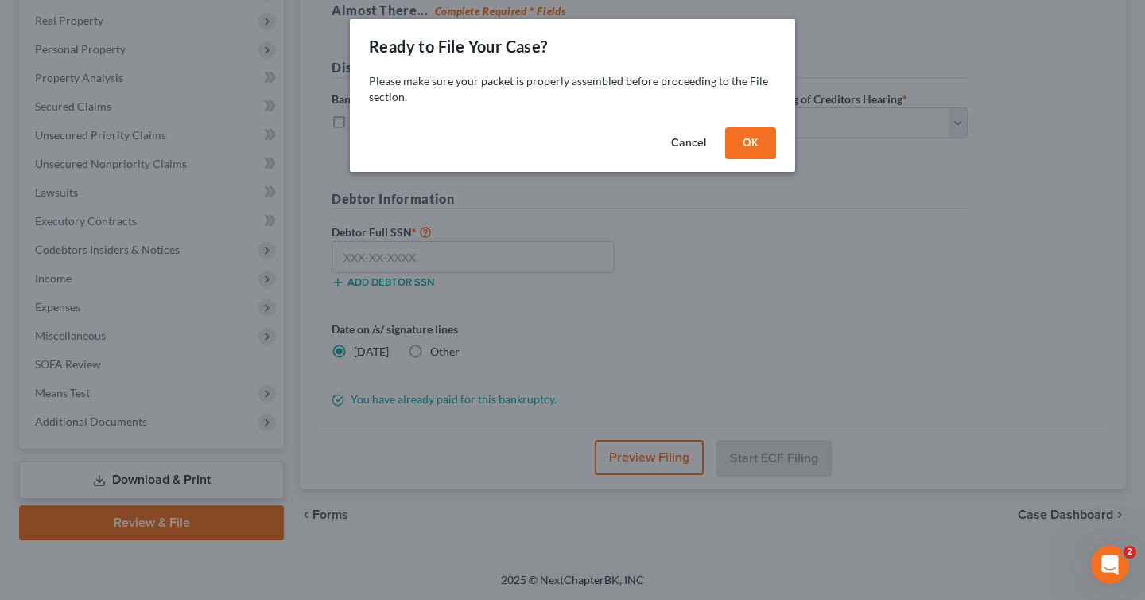
click at [744, 146] on button "OK" at bounding box center [750, 143] width 51 height 32
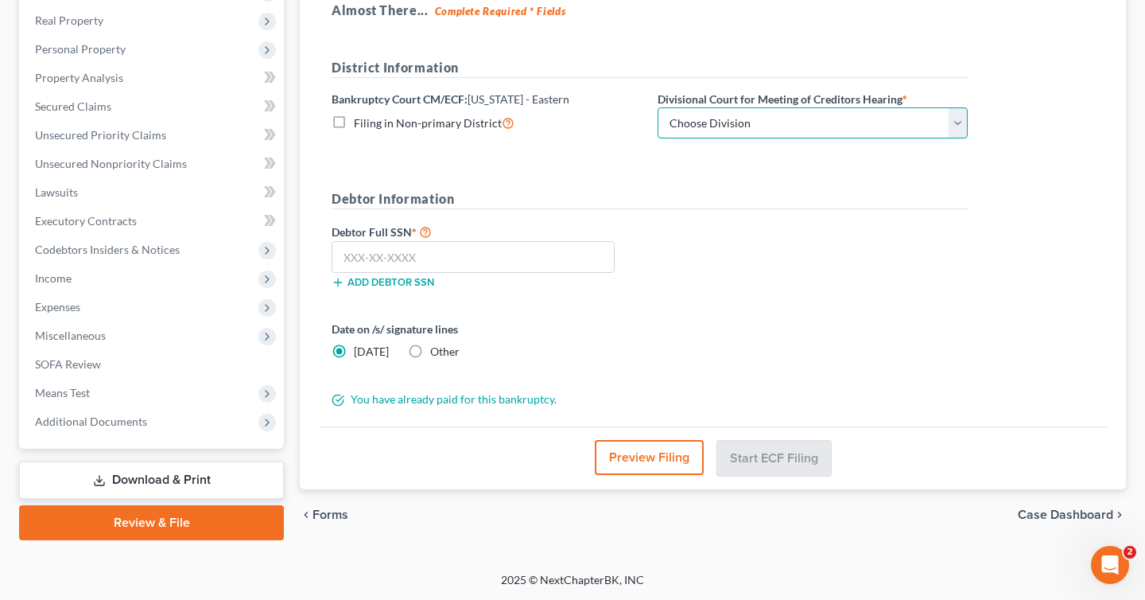
click at [742, 130] on select "Choose Division Brooklyn Central Islip" at bounding box center [813, 123] width 310 height 32
select select "0"
click at [658, 107] on select "Choose Division Brooklyn Central Islip" at bounding box center [813, 123] width 310 height 32
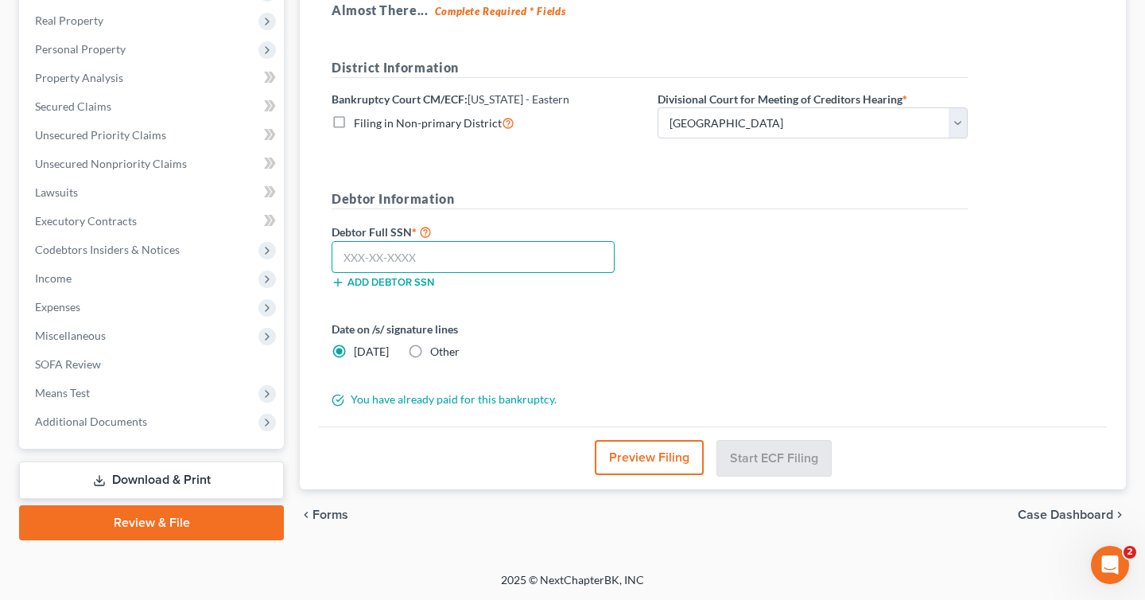
click at [361, 258] on input "text" at bounding box center [473, 257] width 283 height 32
type input "118-78-0108"
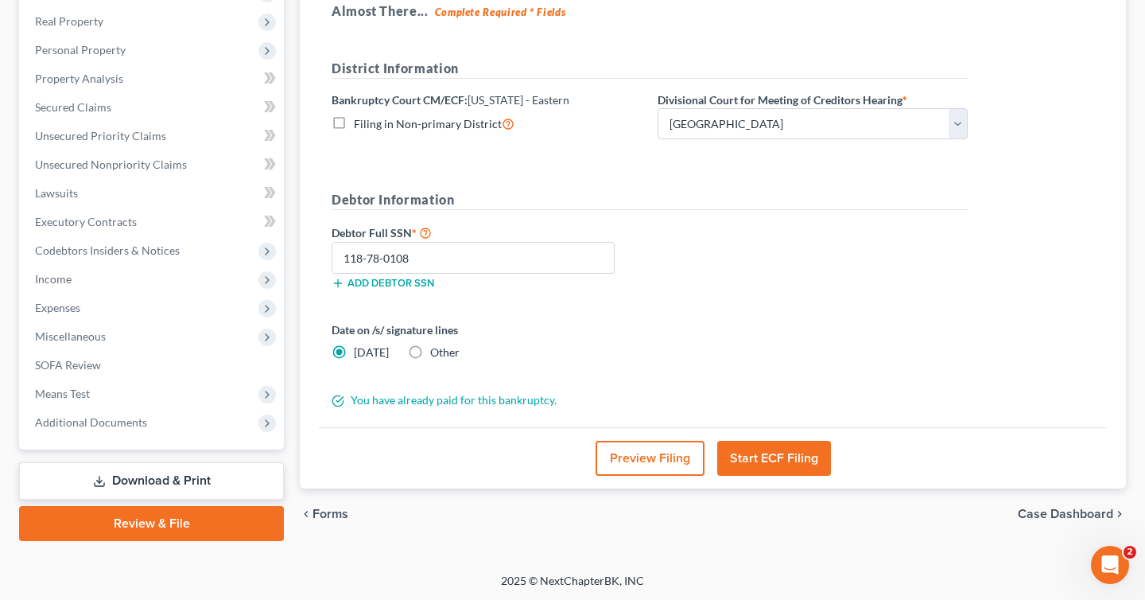
click at [764, 453] on button "Start ECF Filing" at bounding box center [774, 458] width 114 height 35
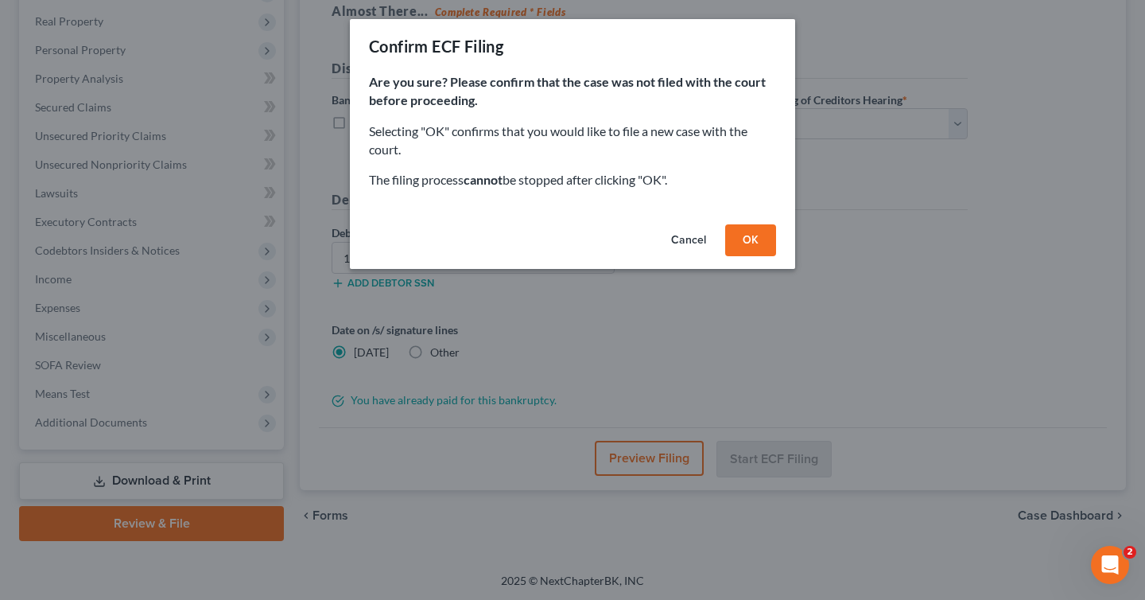
click at [760, 232] on button "OK" at bounding box center [750, 240] width 51 height 32
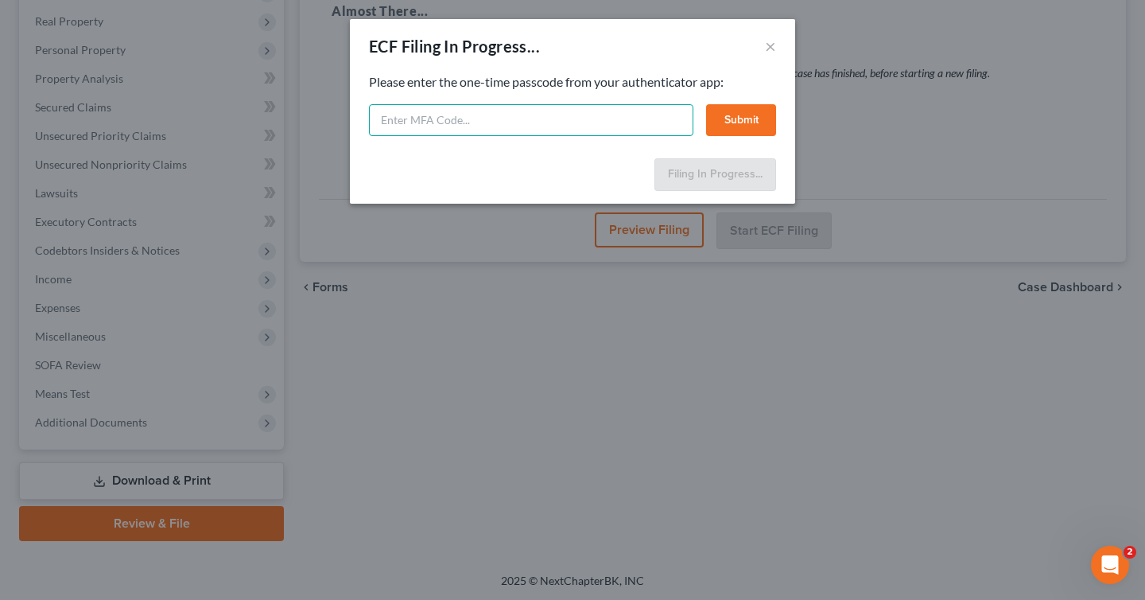
click at [532, 124] on input "text" at bounding box center [531, 120] width 324 height 32
type input "9"
type input "664423"
click at [757, 113] on button "Submit" at bounding box center [741, 120] width 70 height 32
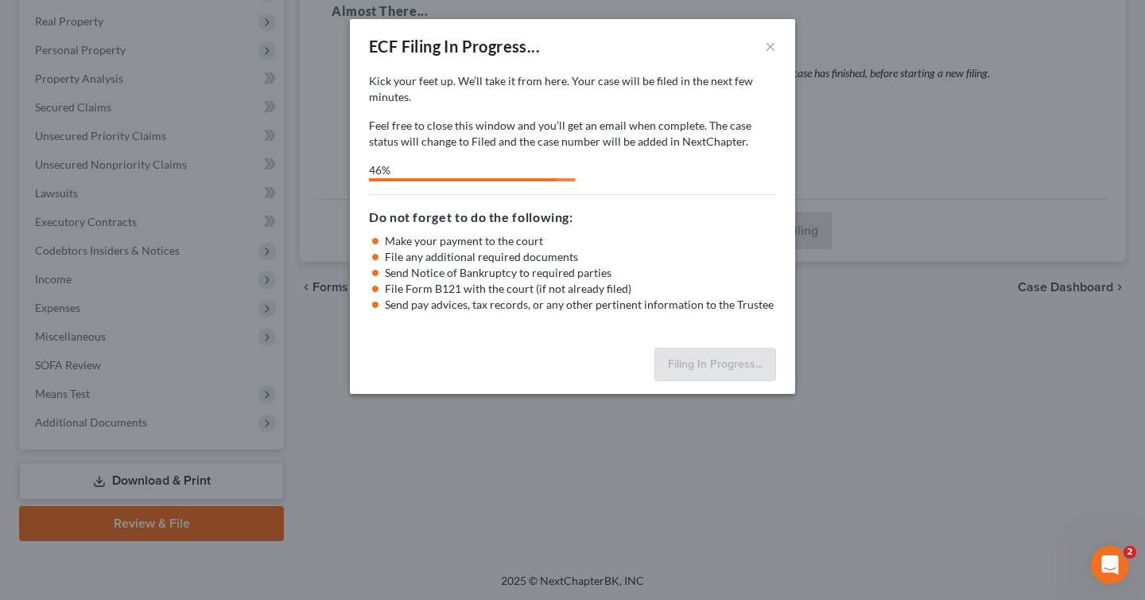
select select "0"
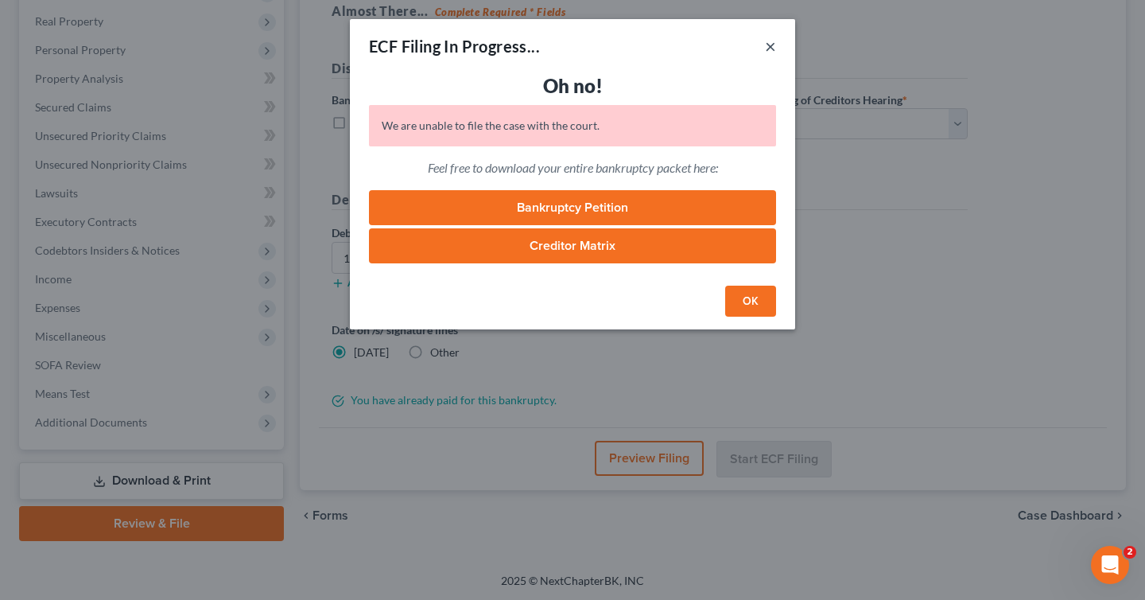
drag, startPoint x: 770, startPoint y: 48, endPoint x: 795, endPoint y: 147, distance: 102.4
click at [795, 147] on div "ECF Filing In Progress... × Oh no! We are unable to file the case with the cour…" at bounding box center [572, 174] width 445 height 310
click at [768, 47] on button "×" at bounding box center [770, 46] width 11 height 19
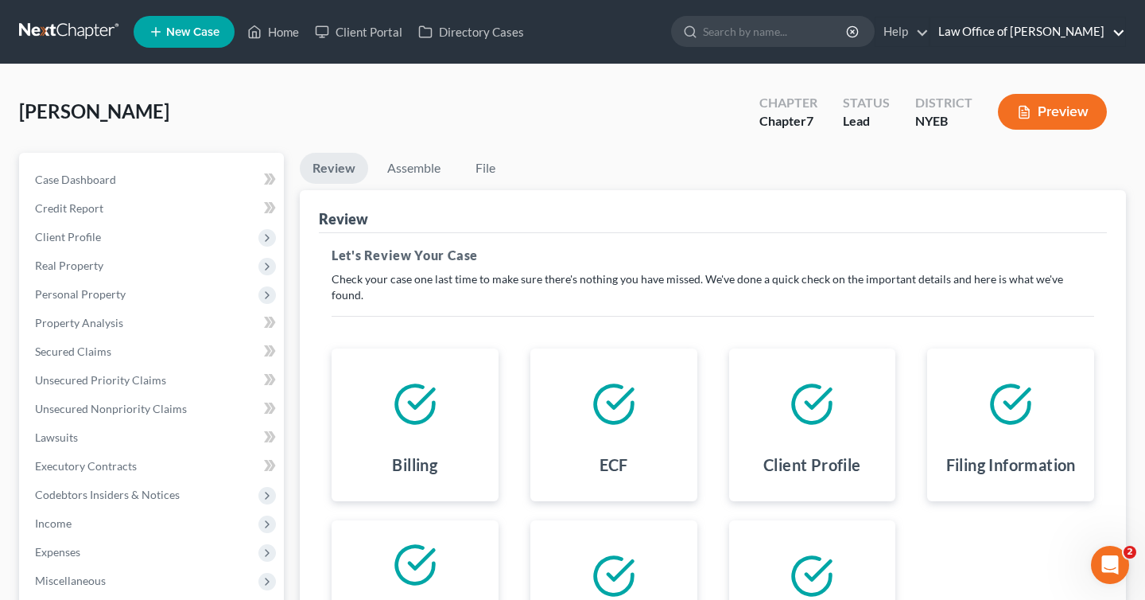
click at [1097, 34] on link "Law Office of [PERSON_NAME]" at bounding box center [1028, 31] width 195 height 29
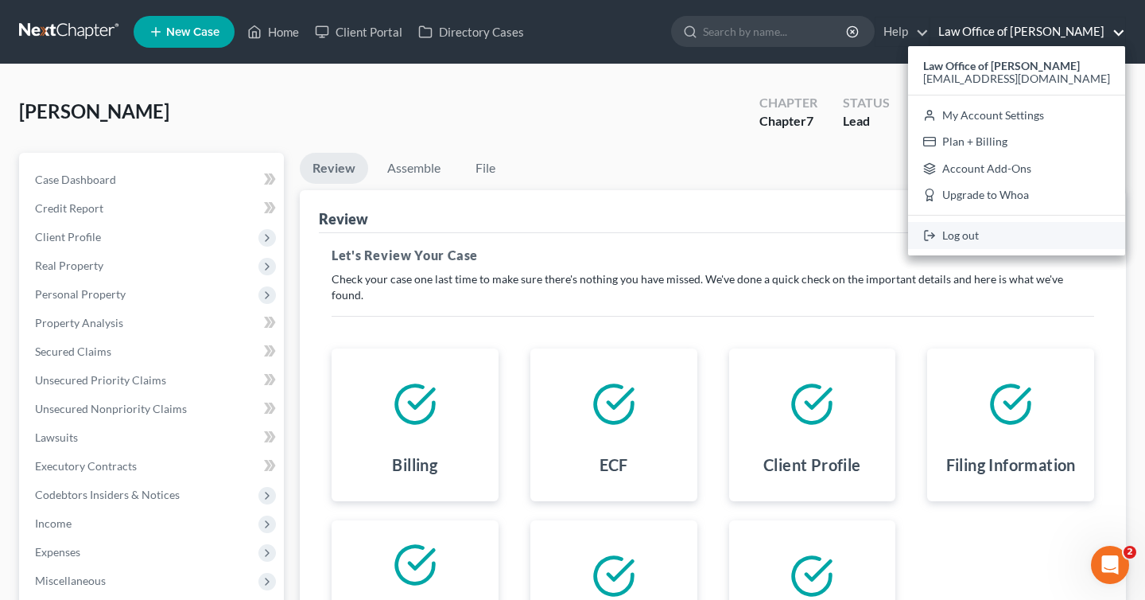
click at [1039, 231] on link "Log out" at bounding box center [1016, 235] width 217 height 27
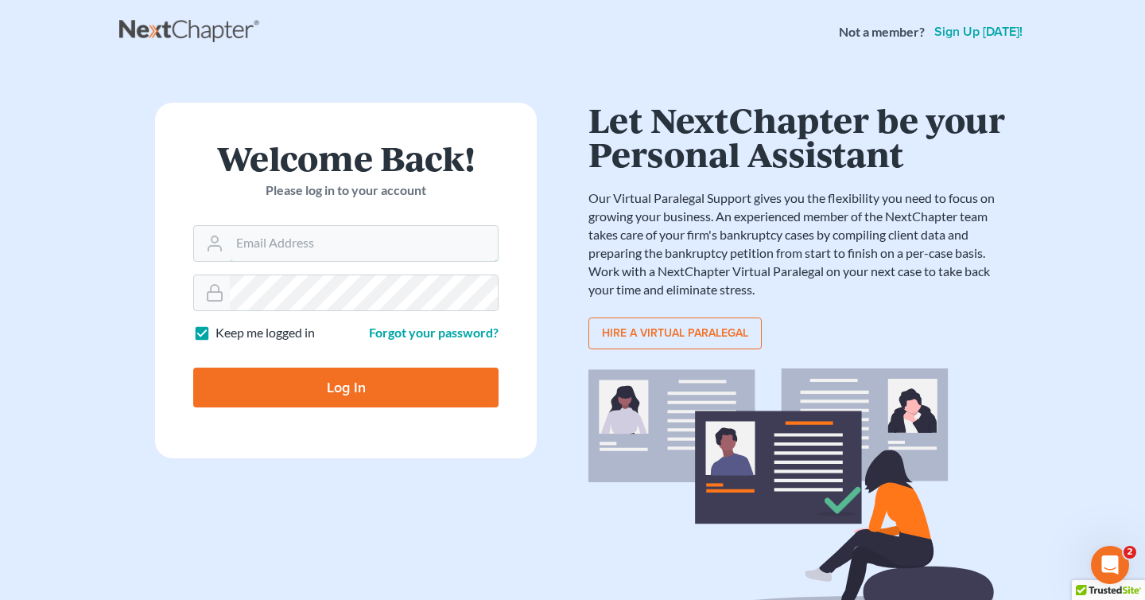
type input "attyjohngarzon@msn.com"
click at [319, 382] on input "Log In" at bounding box center [345, 387] width 305 height 40
type input "Thinking..."
